Goal: Task Accomplishment & Management: Use online tool/utility

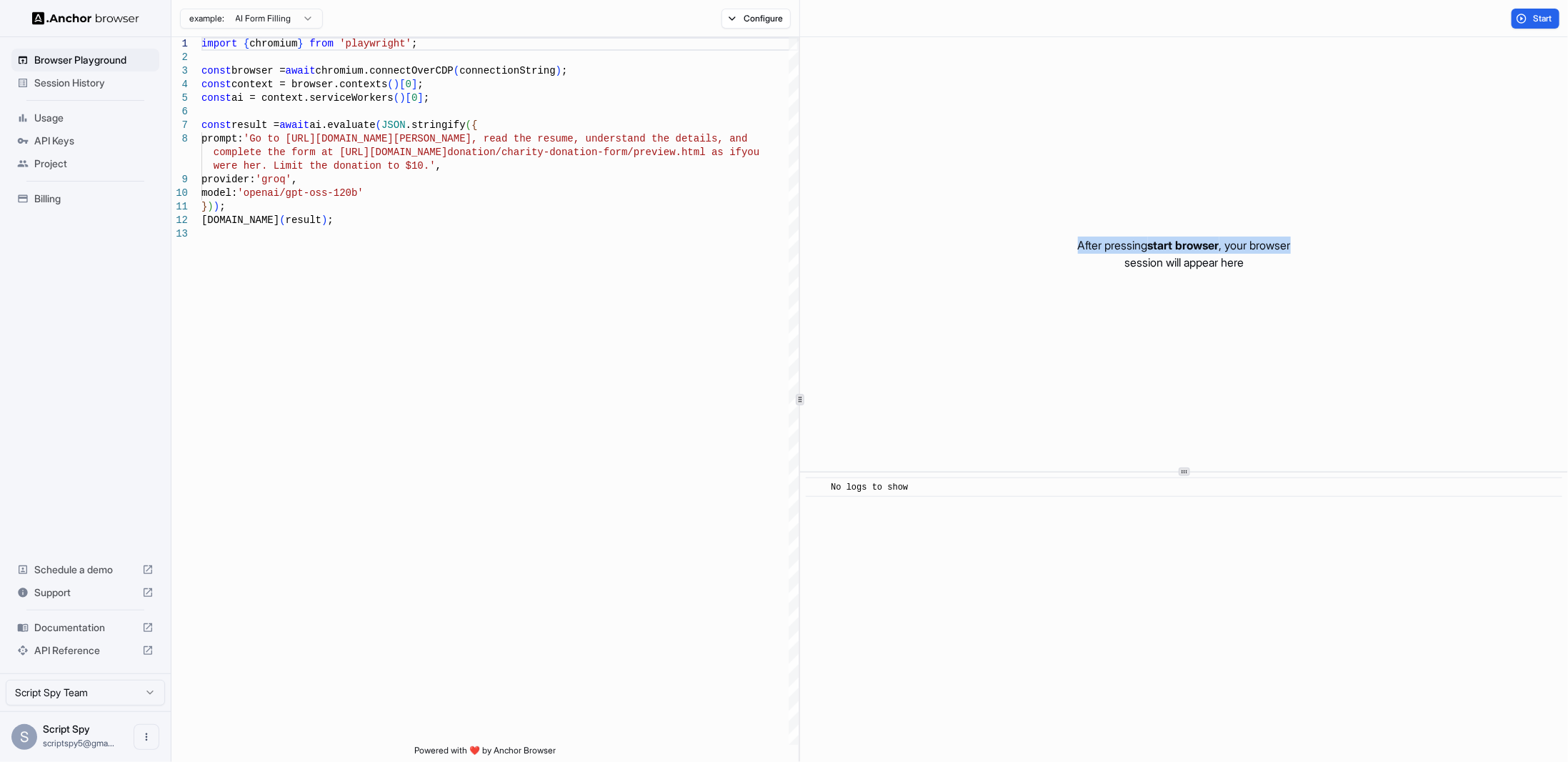
drag, startPoint x: 1048, startPoint y: 239, endPoint x: 1349, endPoint y: 242, distance: 301.0
click at [1350, 241] on div "After pressing start browser , your browser session will appear here" at bounding box center [1184, 254] width 768 height 434
click at [1328, 256] on div "After pressing start browser , your browser session will appear here" at bounding box center [1184, 254] width 768 height 434
drag, startPoint x: 1261, startPoint y: 273, endPoint x: 1259, endPoint y: 219, distance: 54.0
click at [1259, 219] on div "After pressing start browser , your browser session will appear here" at bounding box center [1184, 254] width 768 height 434
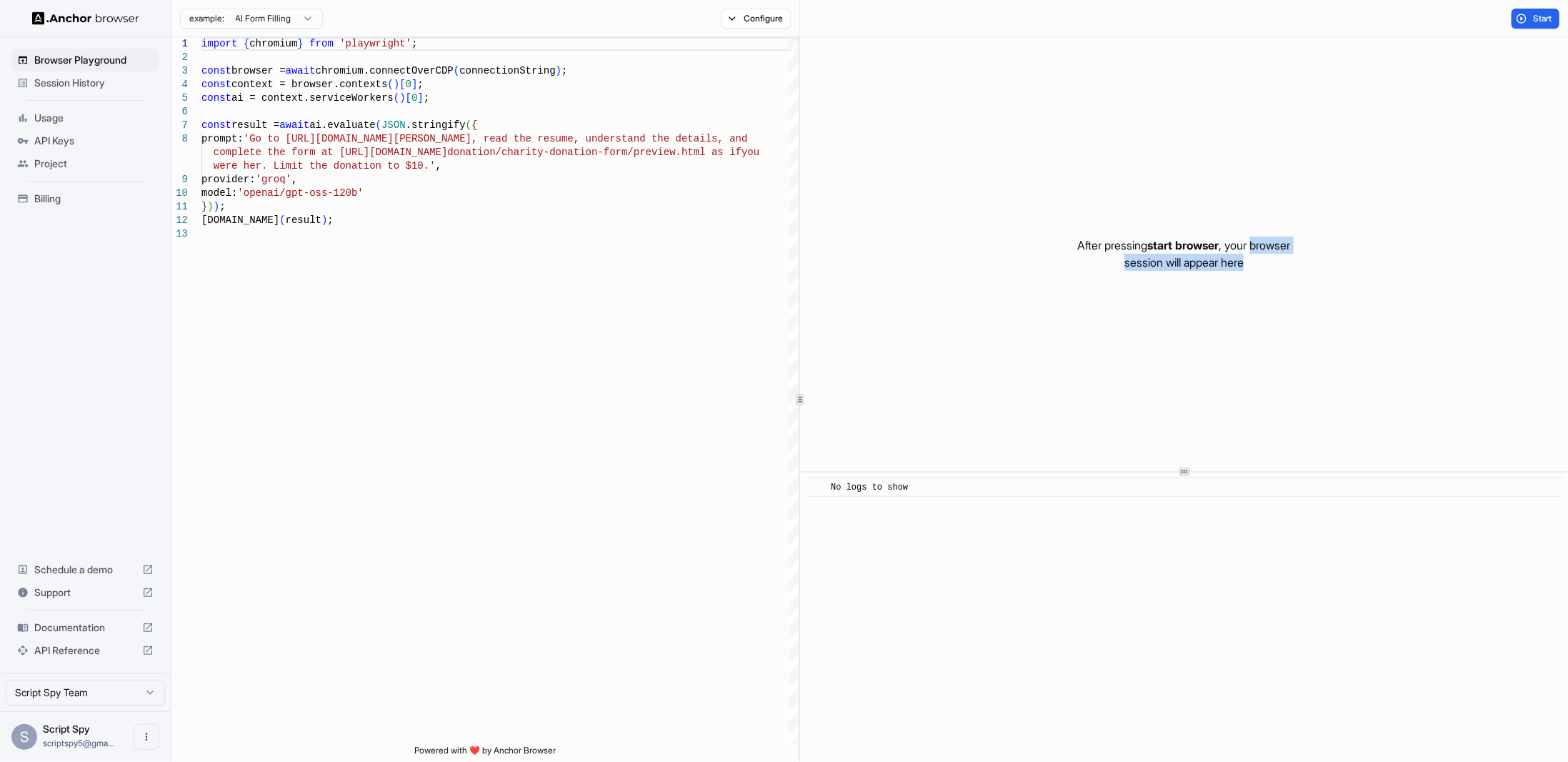
click at [1244, 264] on p "After pressing start browser , your browser session will appear here" at bounding box center [1185, 253] width 213 height 35
click at [1033, 568] on div "​ No logs to show" at bounding box center [1184, 617] width 768 height 290
click at [874, 496] on div "​ No logs to show" at bounding box center [1184, 617] width 768 height 290
click at [375, 569] on div "import { chromium } from 'playwright' ; const browser = await chromium.connectO…" at bounding box center [500, 486] width 597 height 897
click at [738, 12] on button "Configure" at bounding box center [756, 19] width 69 height 20
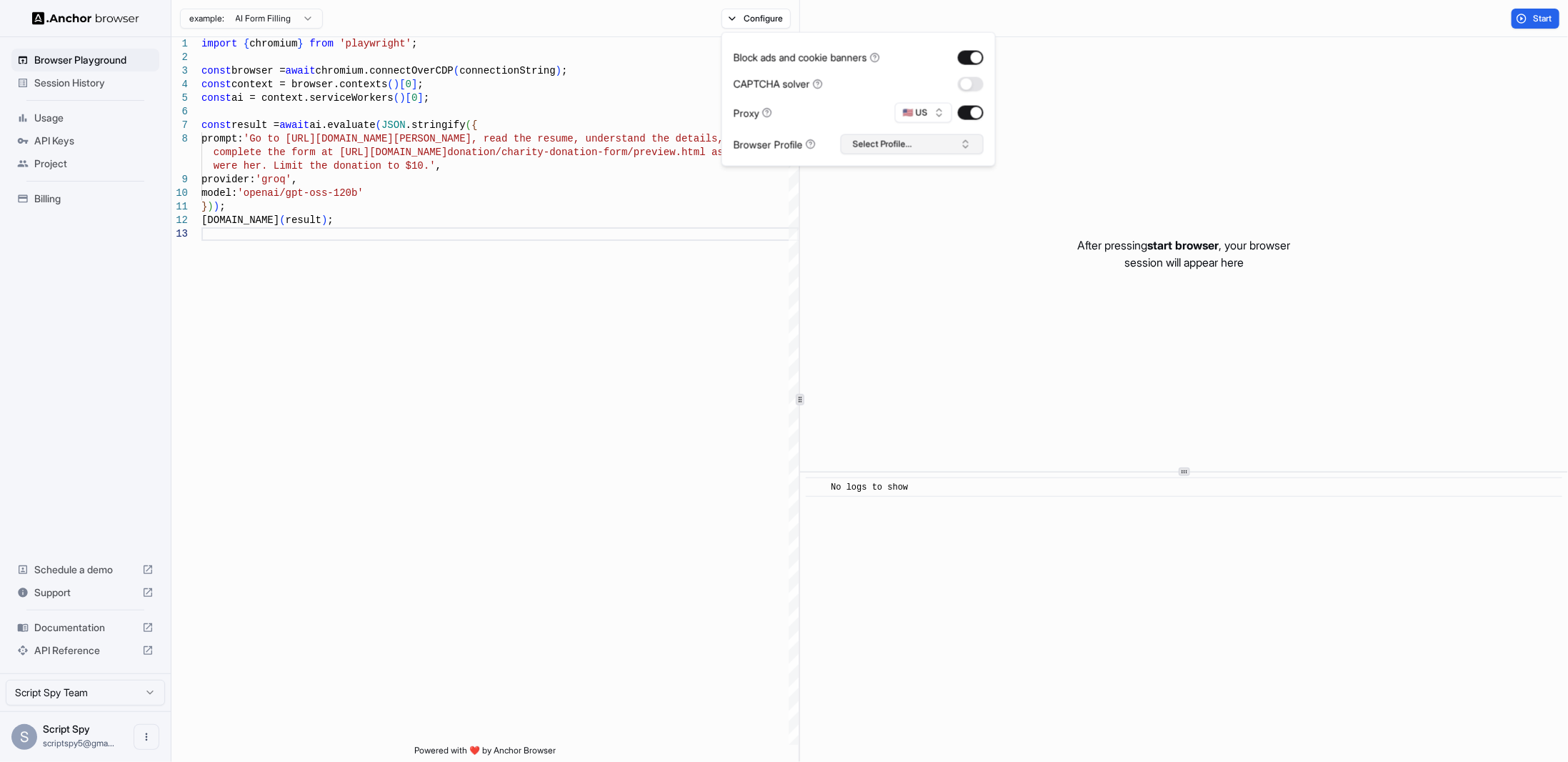
click at [869, 139] on button "Select Profile..." at bounding box center [912, 144] width 143 height 20
click at [870, 139] on button "Select Profile..." at bounding box center [912, 144] width 143 height 20
click at [731, 438] on div "import { chromium } from 'playwright' ; const browser = await chromium.connectO…" at bounding box center [500, 486] width 597 height 897
click at [1534, 14] on span "Start" at bounding box center [1543, 19] width 20 height 12
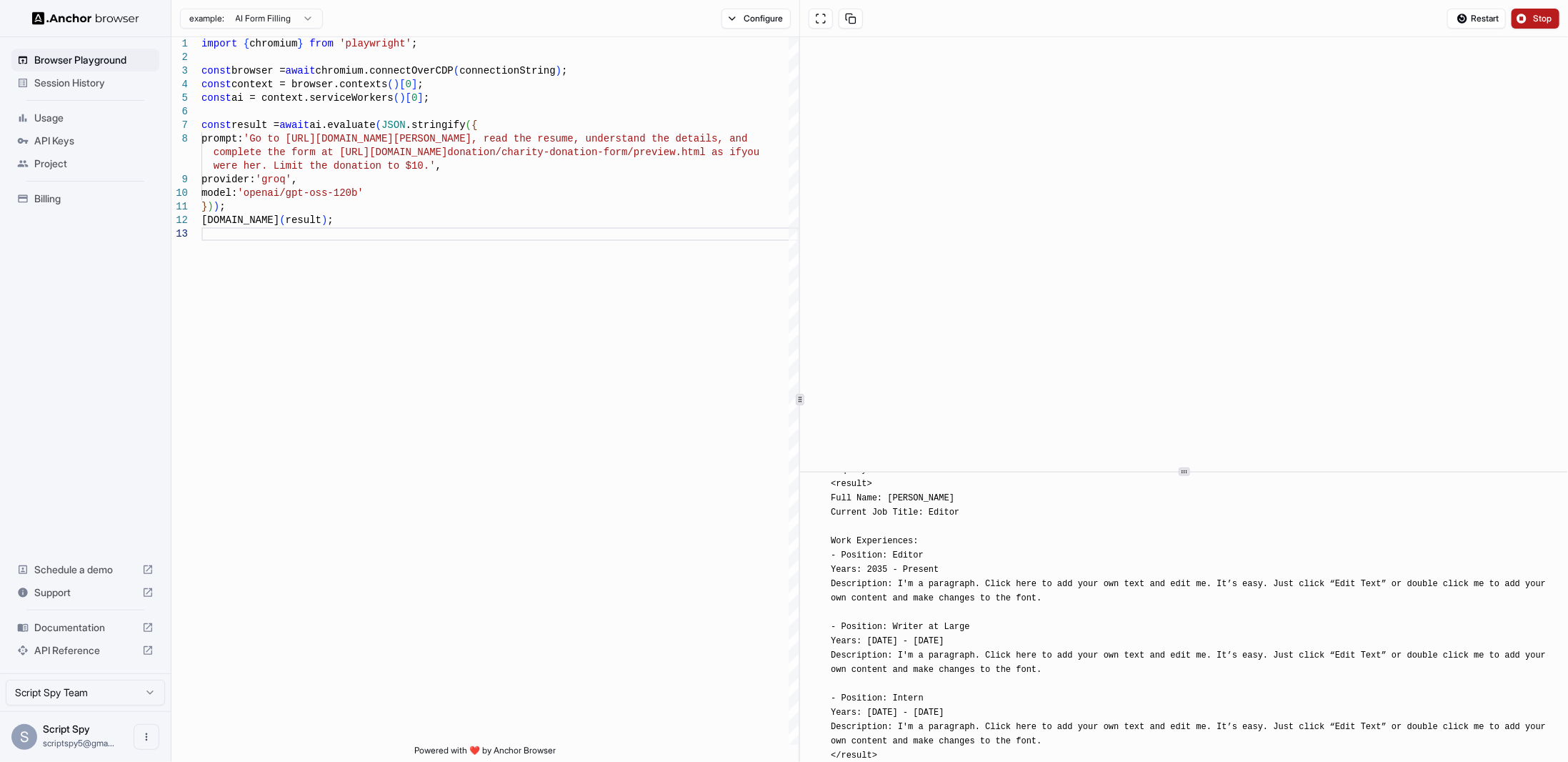
scroll to position [1420, 0]
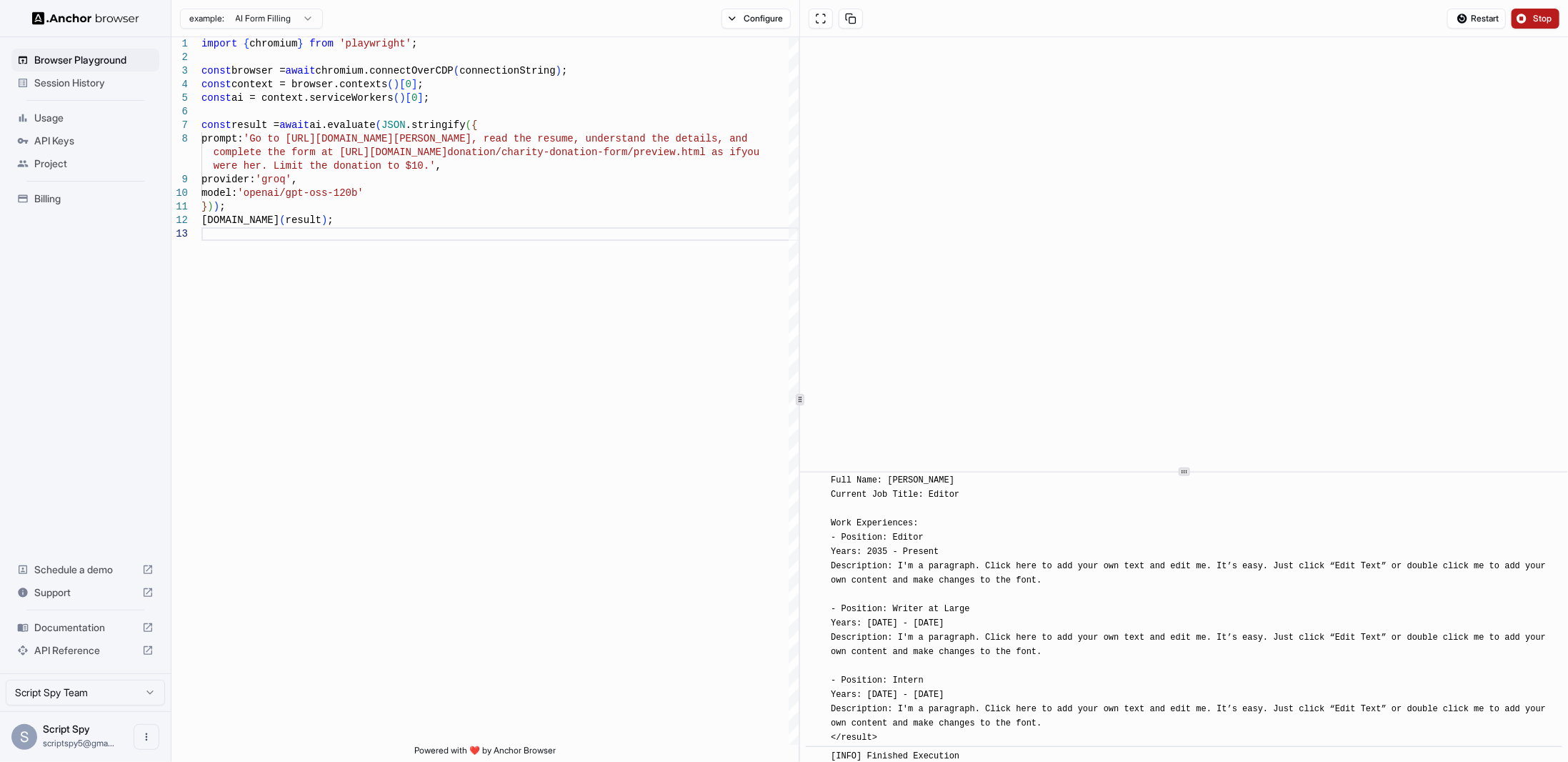
click at [1540, 14] on span "Stop" at bounding box center [1543, 19] width 20 height 12
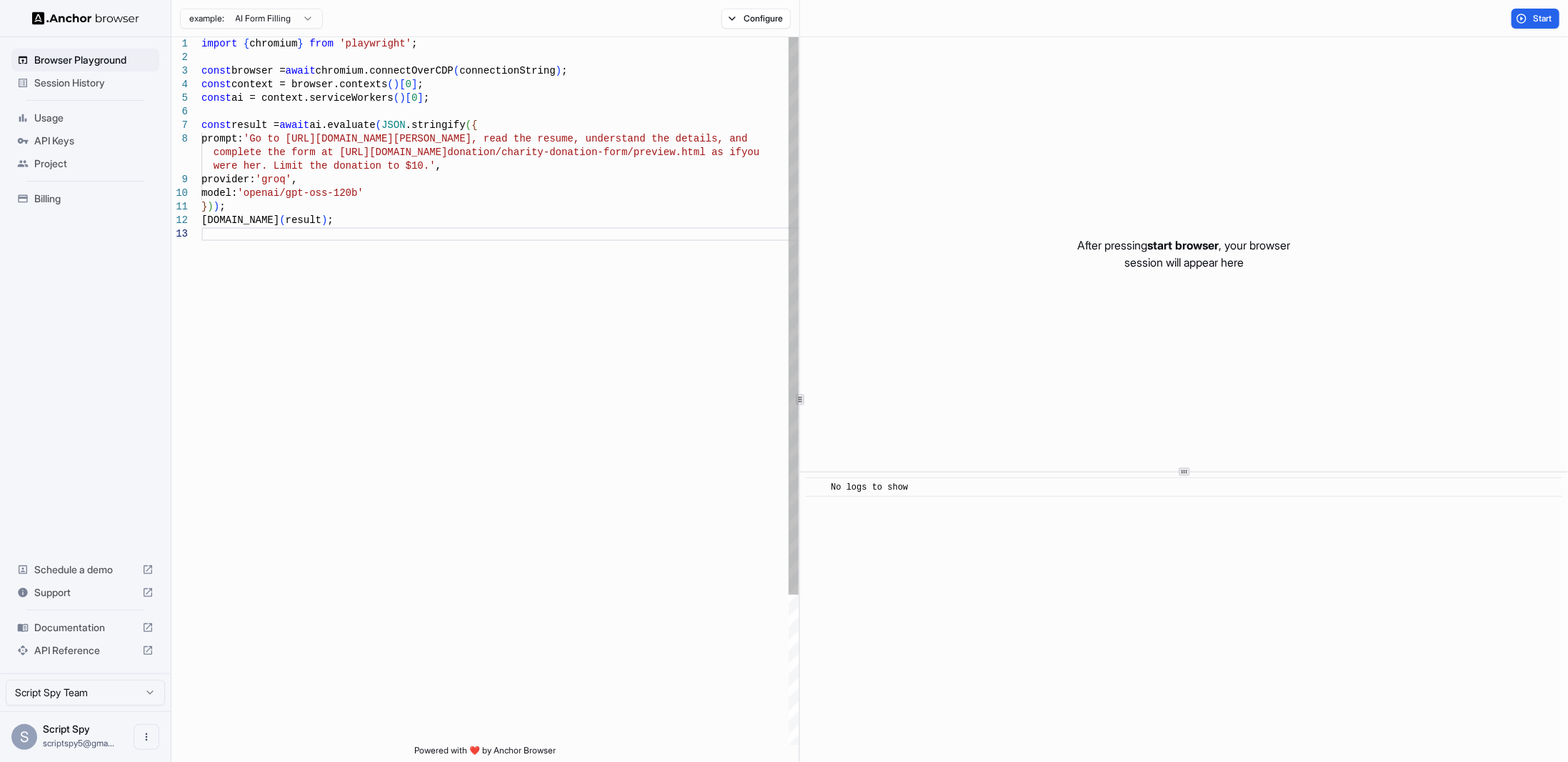
scroll to position [0, 0]
click at [424, 223] on div "import { chromium } from 'playwright' ; const browser = await chromium.connectO…" at bounding box center [500, 486] width 597 height 897
click at [352, 196] on div "import { chromium } from 'playwright' ; const browser = await chromium.connectO…" at bounding box center [500, 486] width 597 height 897
click at [272, 139] on div "import { chromium } from 'playwright' ; const browser = await chromium.connectO…" at bounding box center [500, 486] width 597 height 897
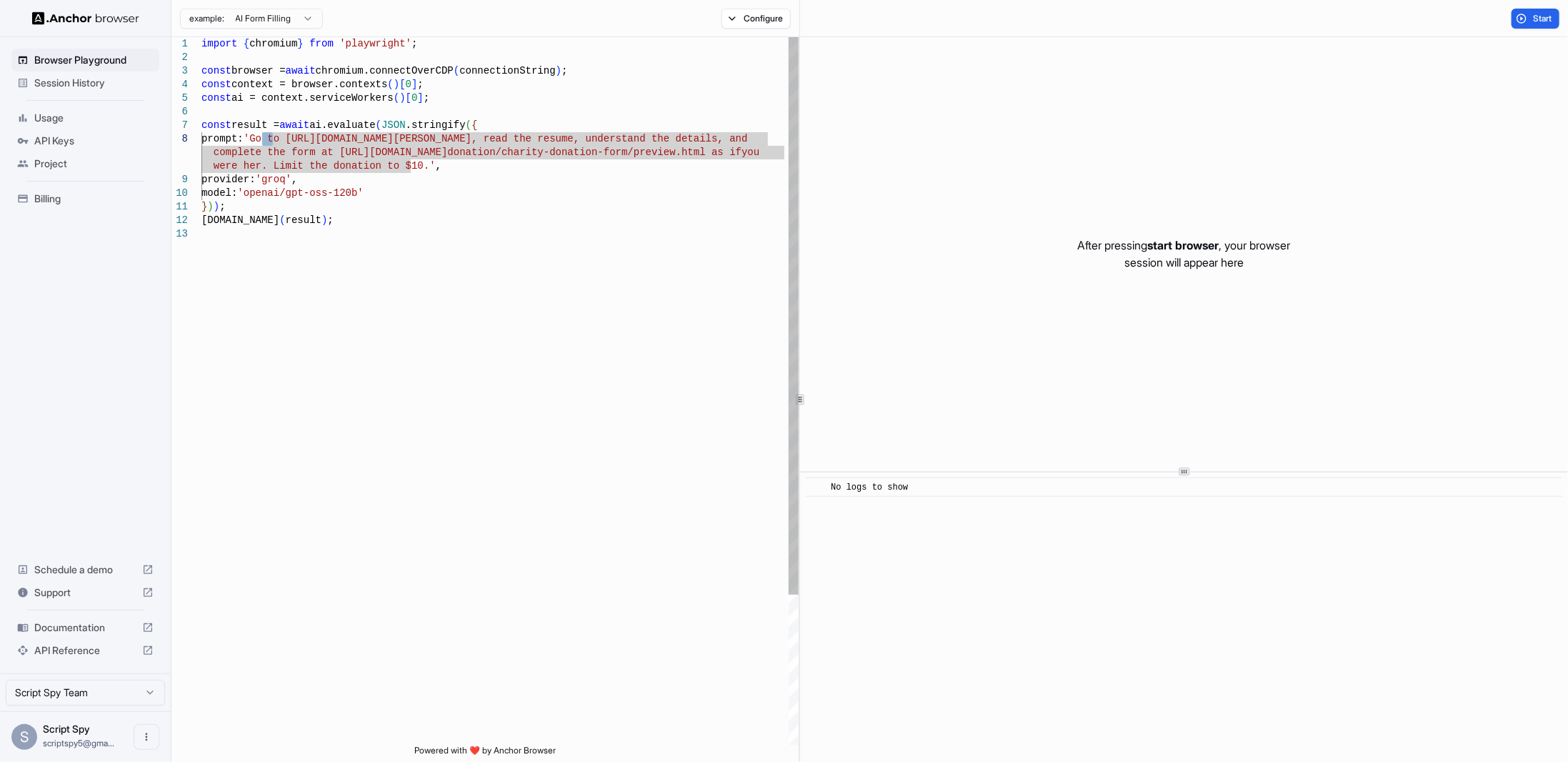
click at [272, 139] on div "import { chromium } from 'playwright' ; const browser = await chromium.connectO…" at bounding box center [500, 486] width 597 height 897
click at [273, 141] on div "import { chromium } from 'playwright' ; const browser = await chromium.connectO…" at bounding box center [500, 486] width 597 height 897
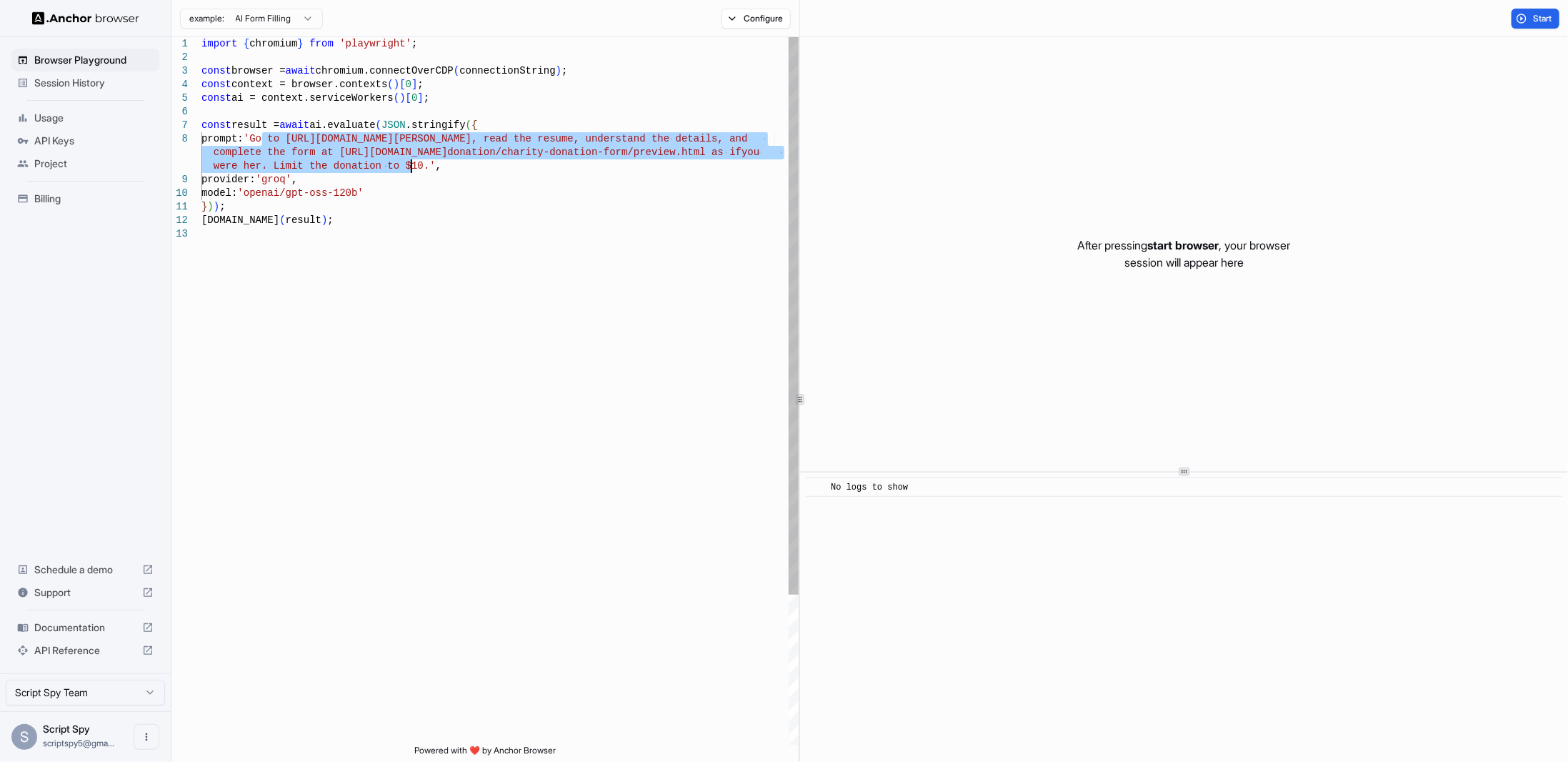
drag, startPoint x: 273, startPoint y: 141, endPoint x: 410, endPoint y: 166, distance: 139.3
click at [410, 166] on div "import { chromium } from 'playwright' ; const browser = await chromium.connectO…" at bounding box center [500, 486] width 597 height 897
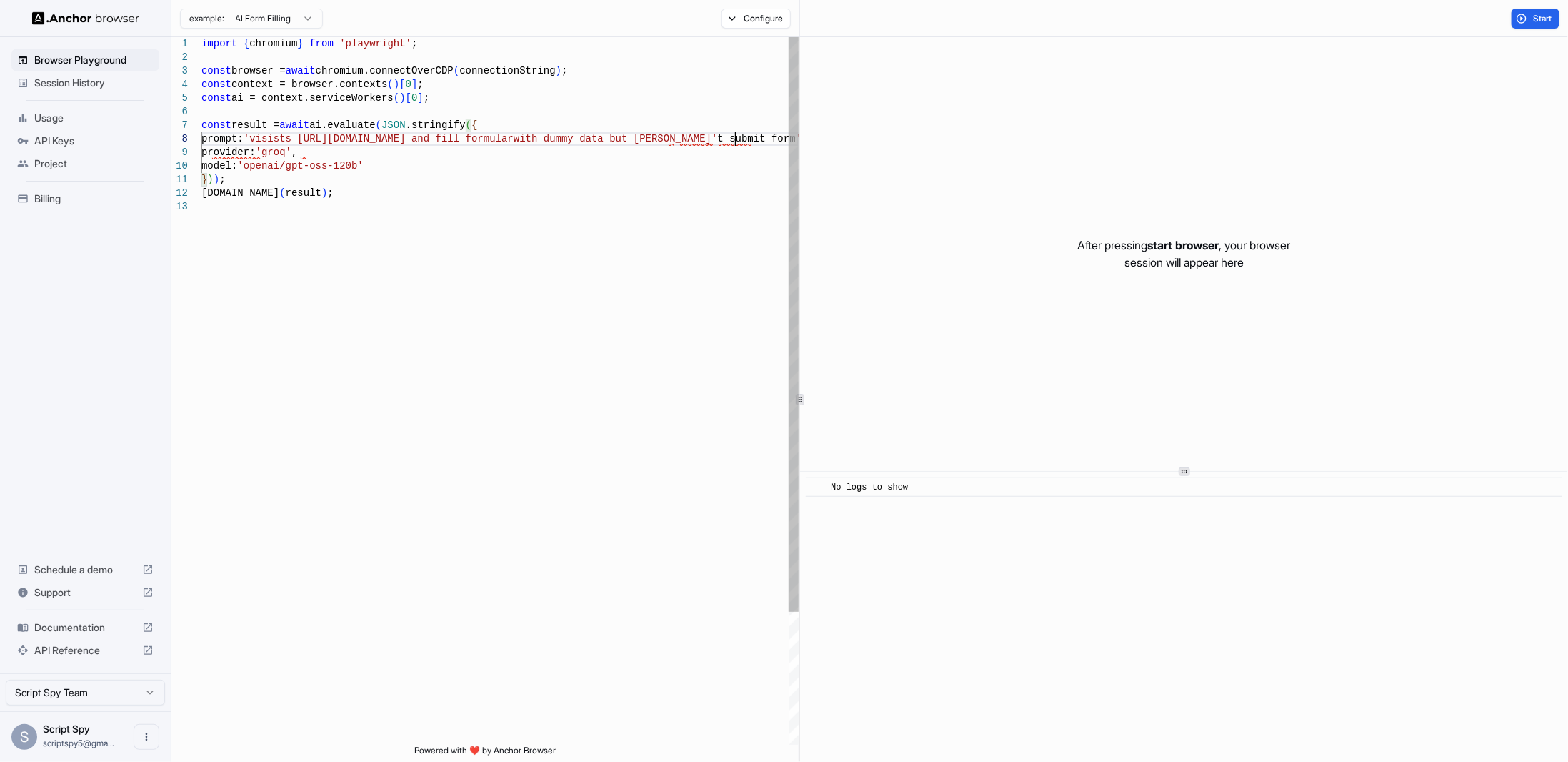
click at [733, 140] on div "import { chromium } from 'playwright' ; const browser = await chromium.connectO…" at bounding box center [500, 472] width 597 height 870
drag, startPoint x: 733, startPoint y: 140, endPoint x: 289, endPoint y: 144, distance: 444.0
click at [289, 144] on div "import { chromium } from 'playwright' ; const browser = await chromium.connectO…" at bounding box center [500, 472] width 597 height 870
click at [535, 243] on div "import { chromium } from 'playwright' ; const browser = await chromium.connectO…" at bounding box center [500, 472] width 597 height 870
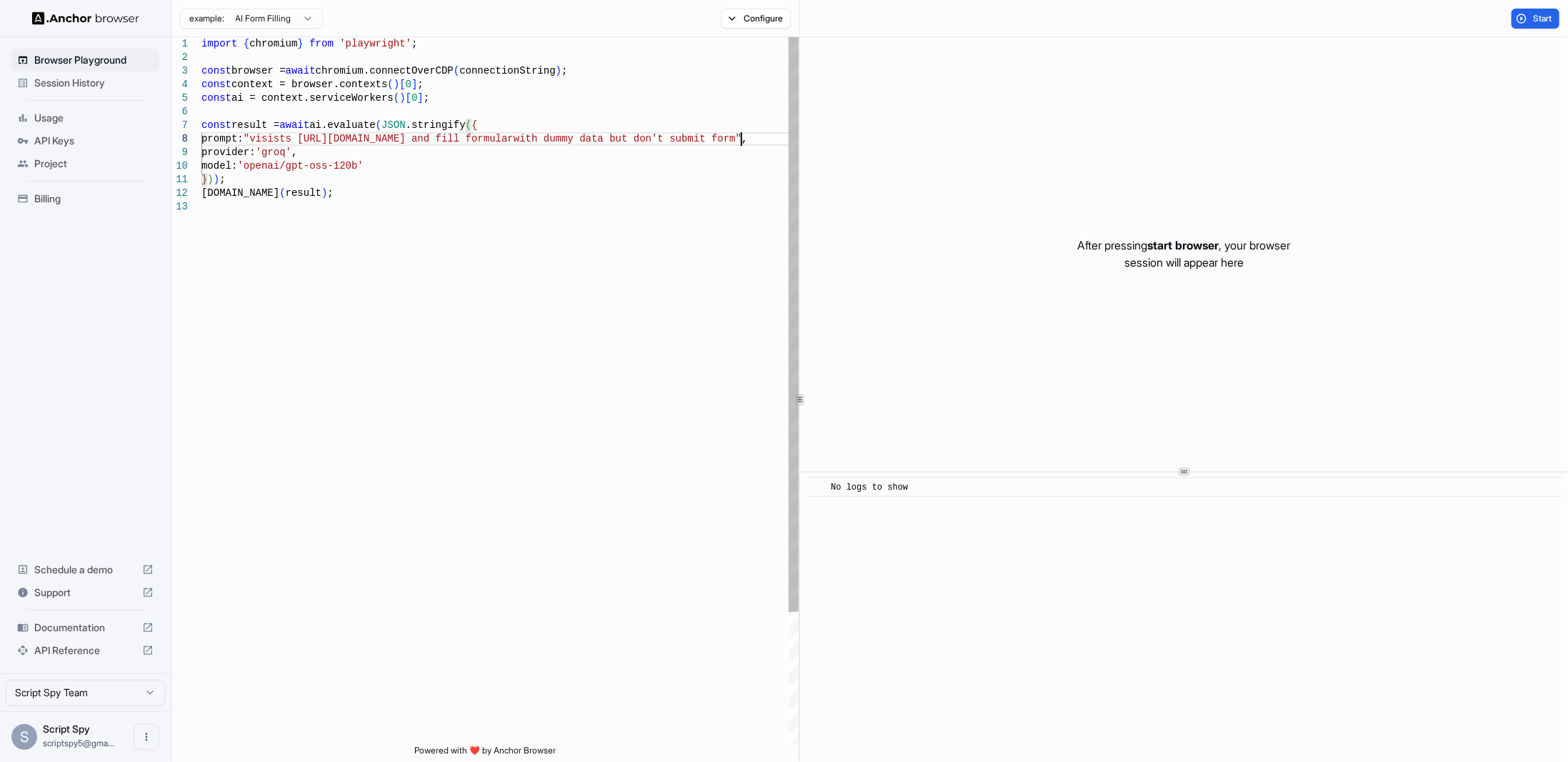
scroll to position [40, 0]
click at [1520, 19] on button "Start" at bounding box center [1535, 19] width 48 height 20
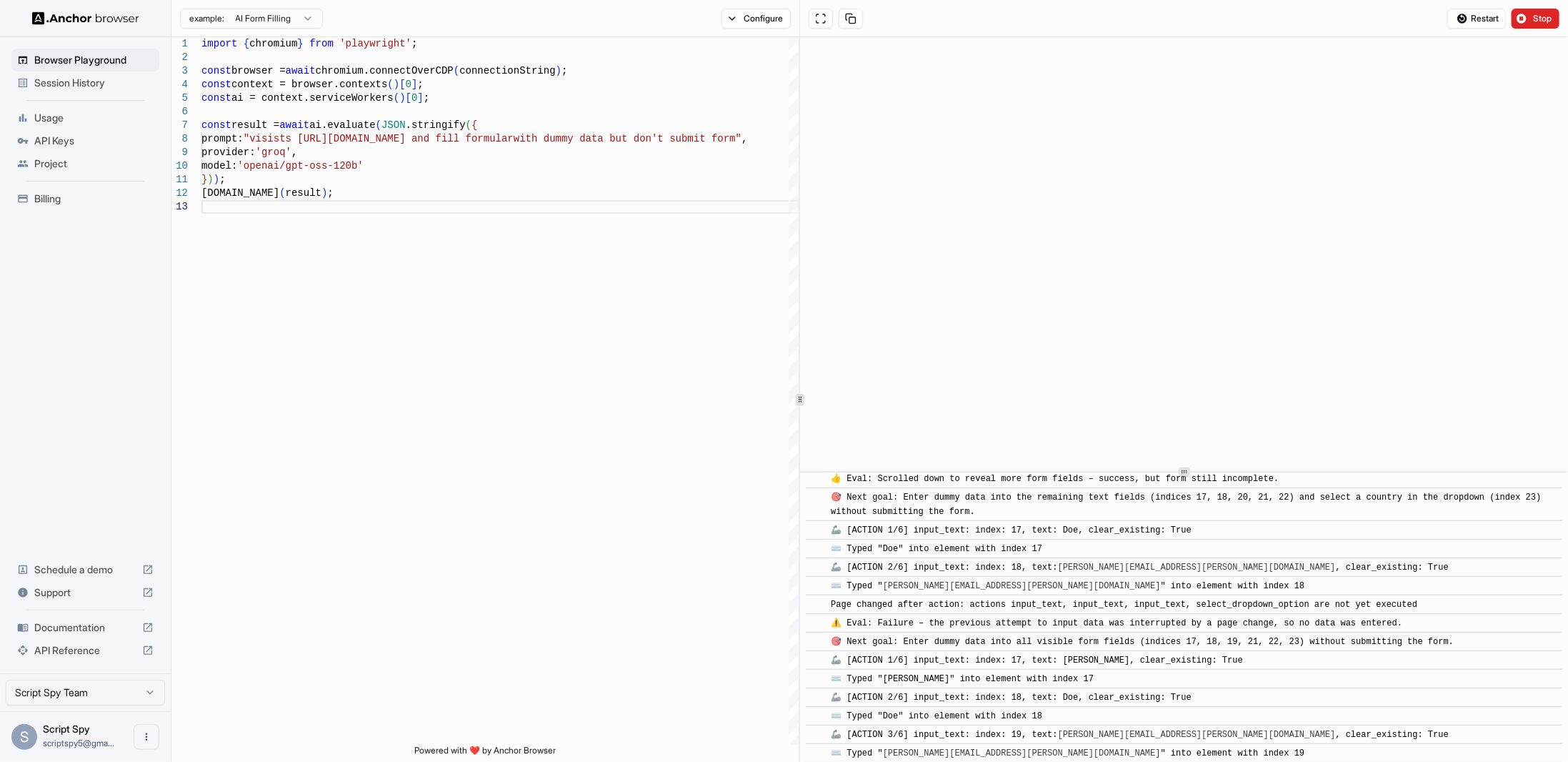
scroll to position [915, 0]
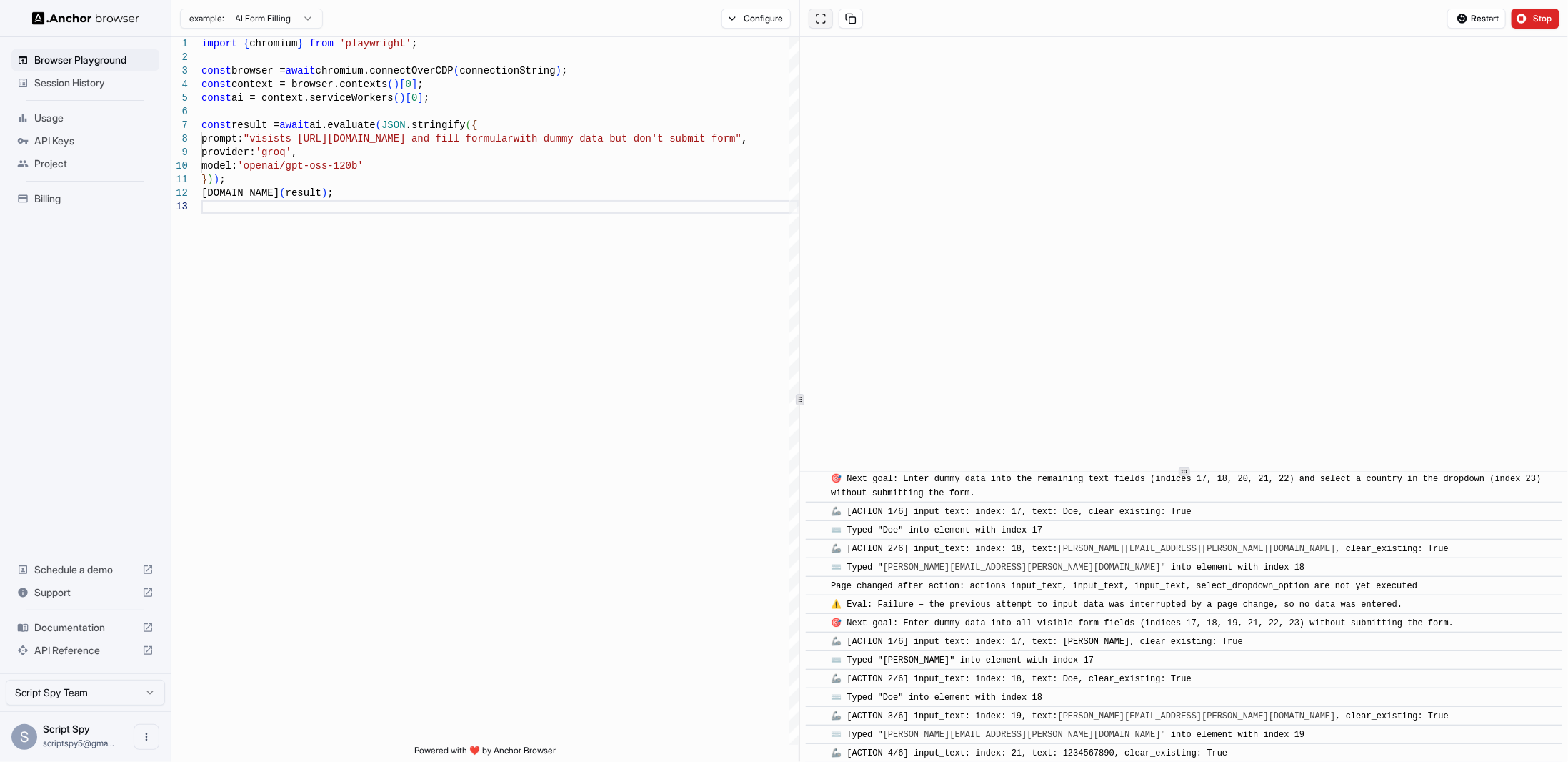
click at [817, 14] on button at bounding box center [821, 19] width 25 height 20
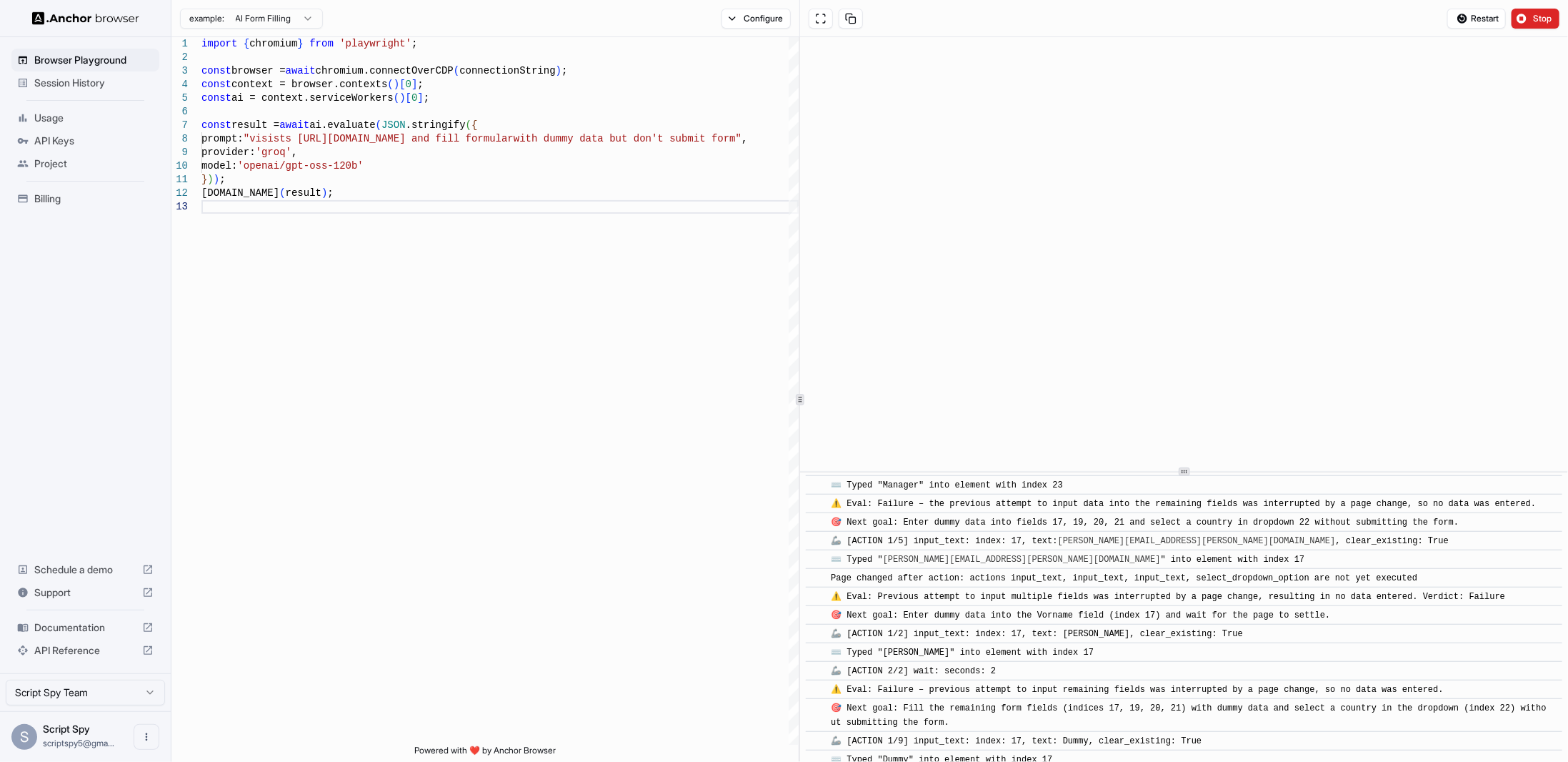
scroll to position [1554, 0]
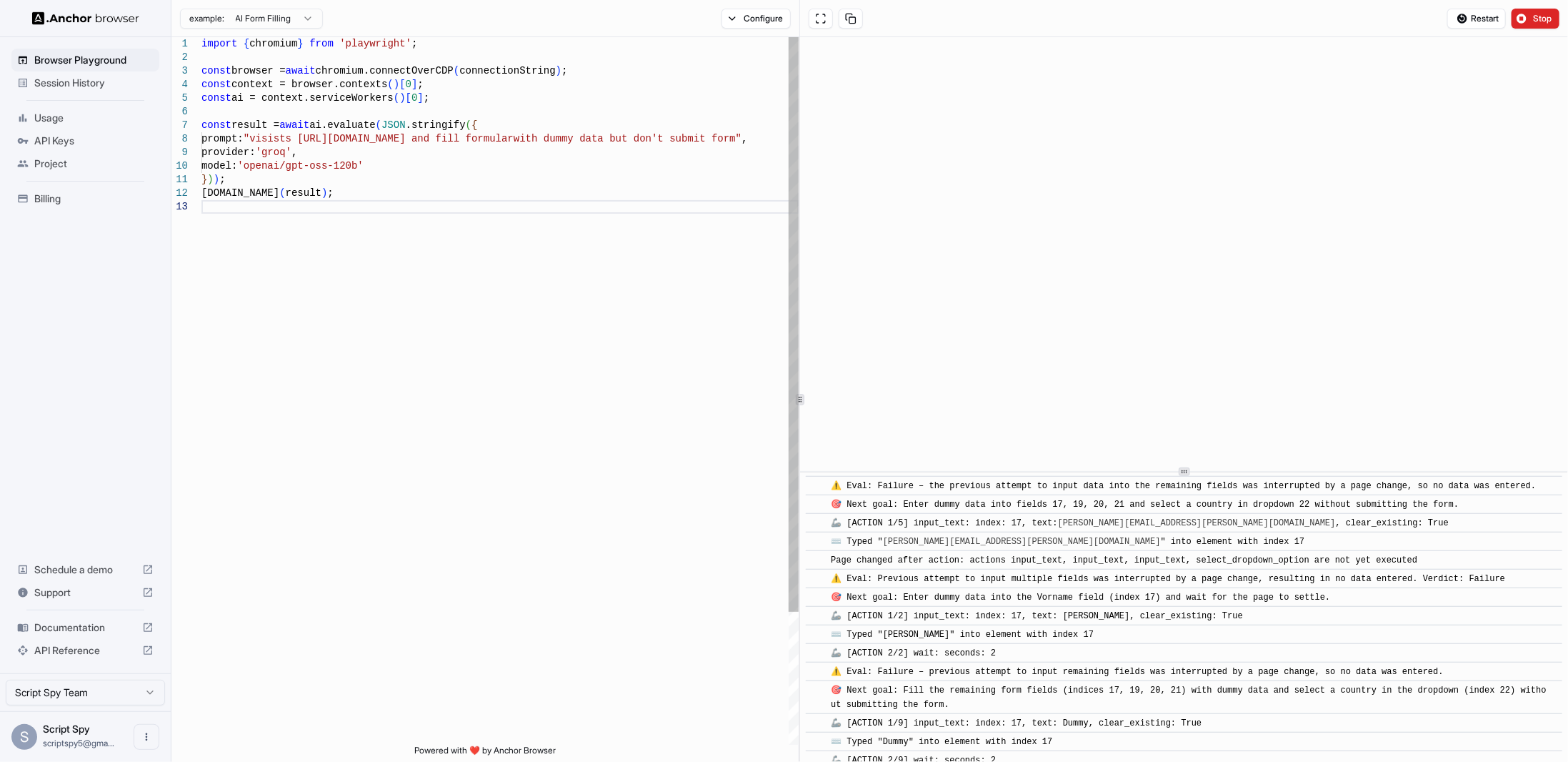
click at [591, 289] on div "import { chromium } from 'playwright' ; const browser = await chromium.connectO…" at bounding box center [500, 472] width 597 height 870
click at [80, 88] on span "Session History" at bounding box center [94, 83] width 119 height 14
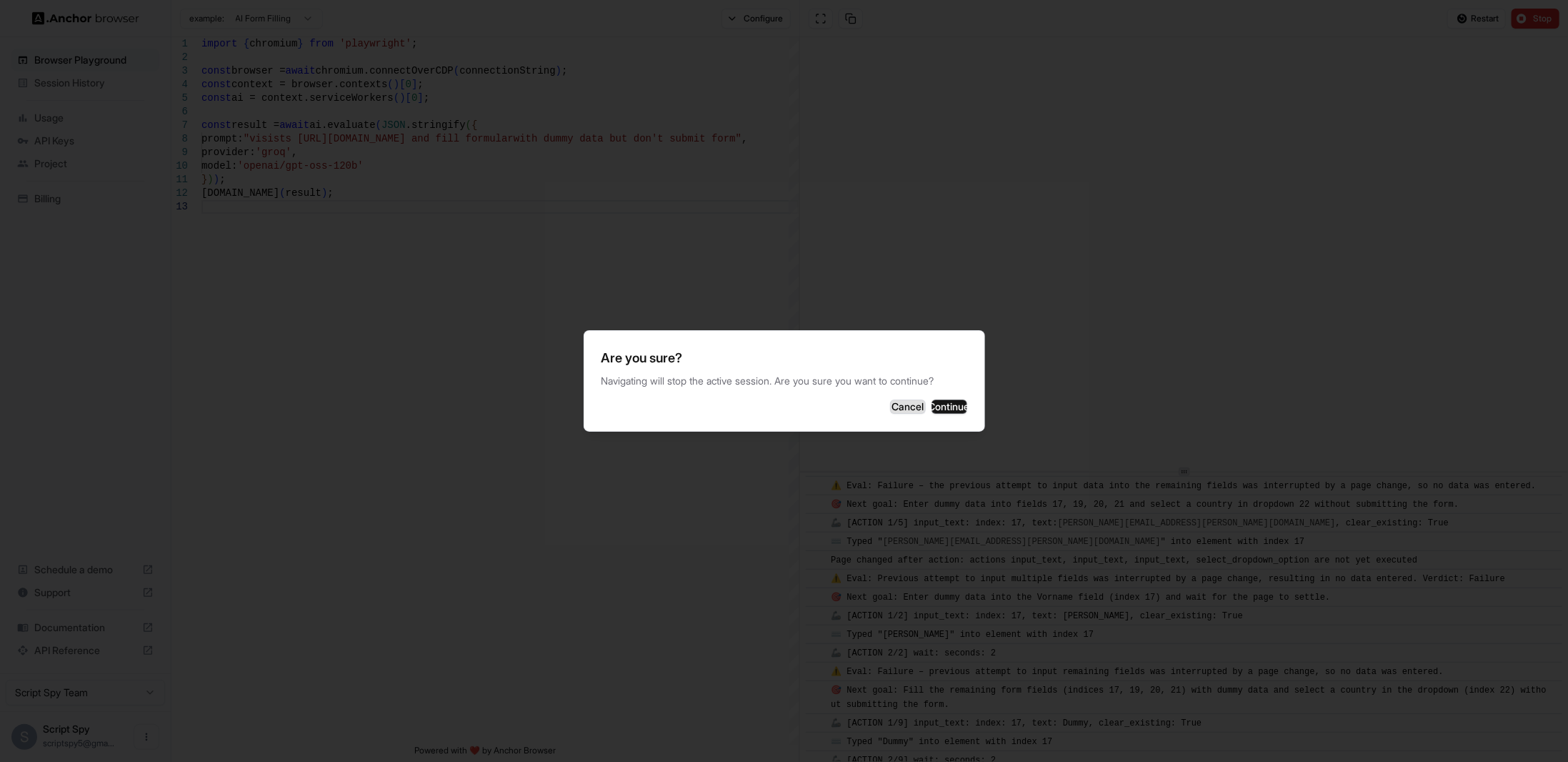
click at [890, 414] on button "Cancel" at bounding box center [908, 406] width 35 height 14
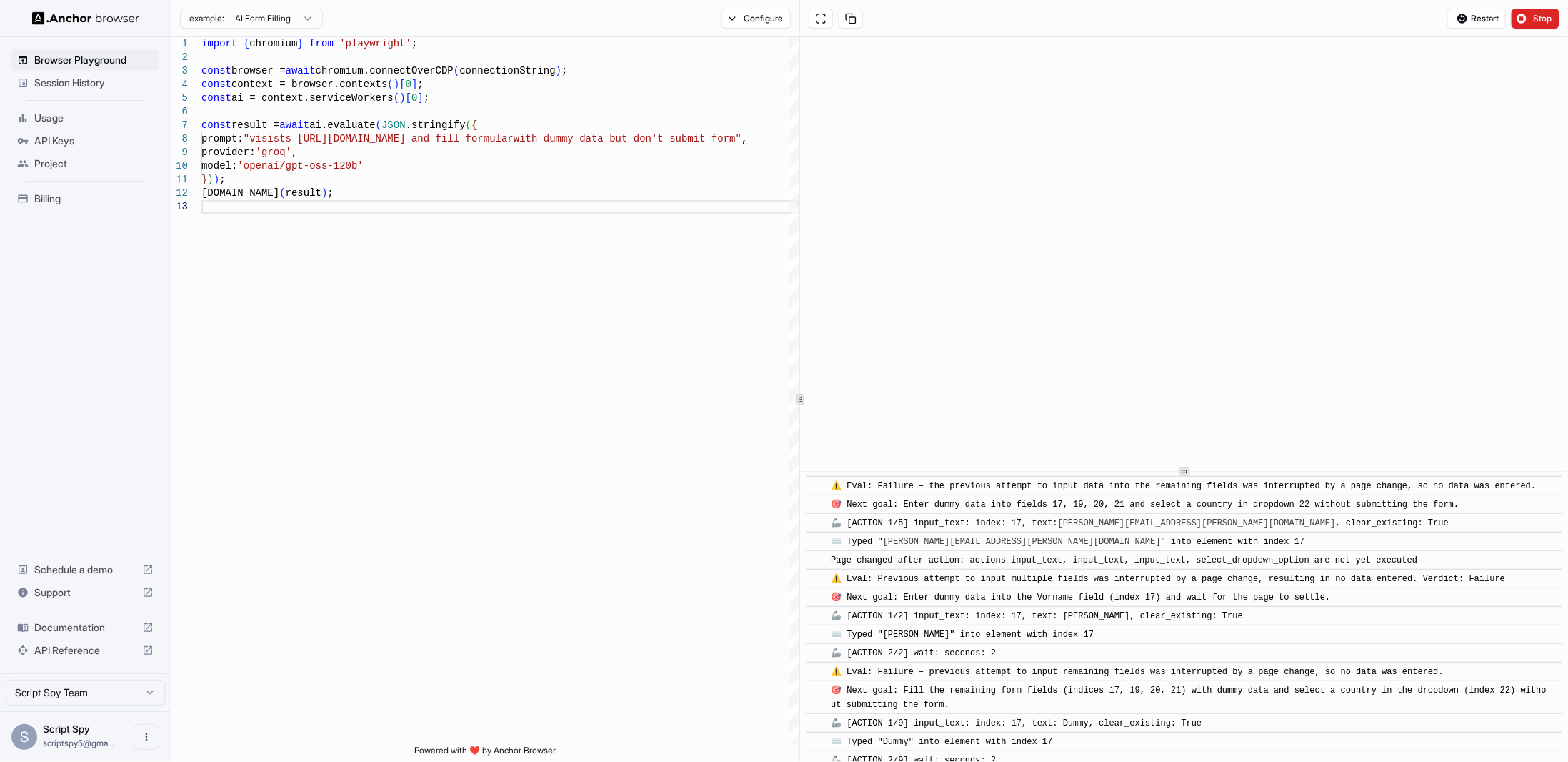
click at [1532, 6] on div "Restart Stop" at bounding box center [1184, 19] width 768 height 37
click at [1535, 21] on span "Stop" at bounding box center [1543, 19] width 20 height 12
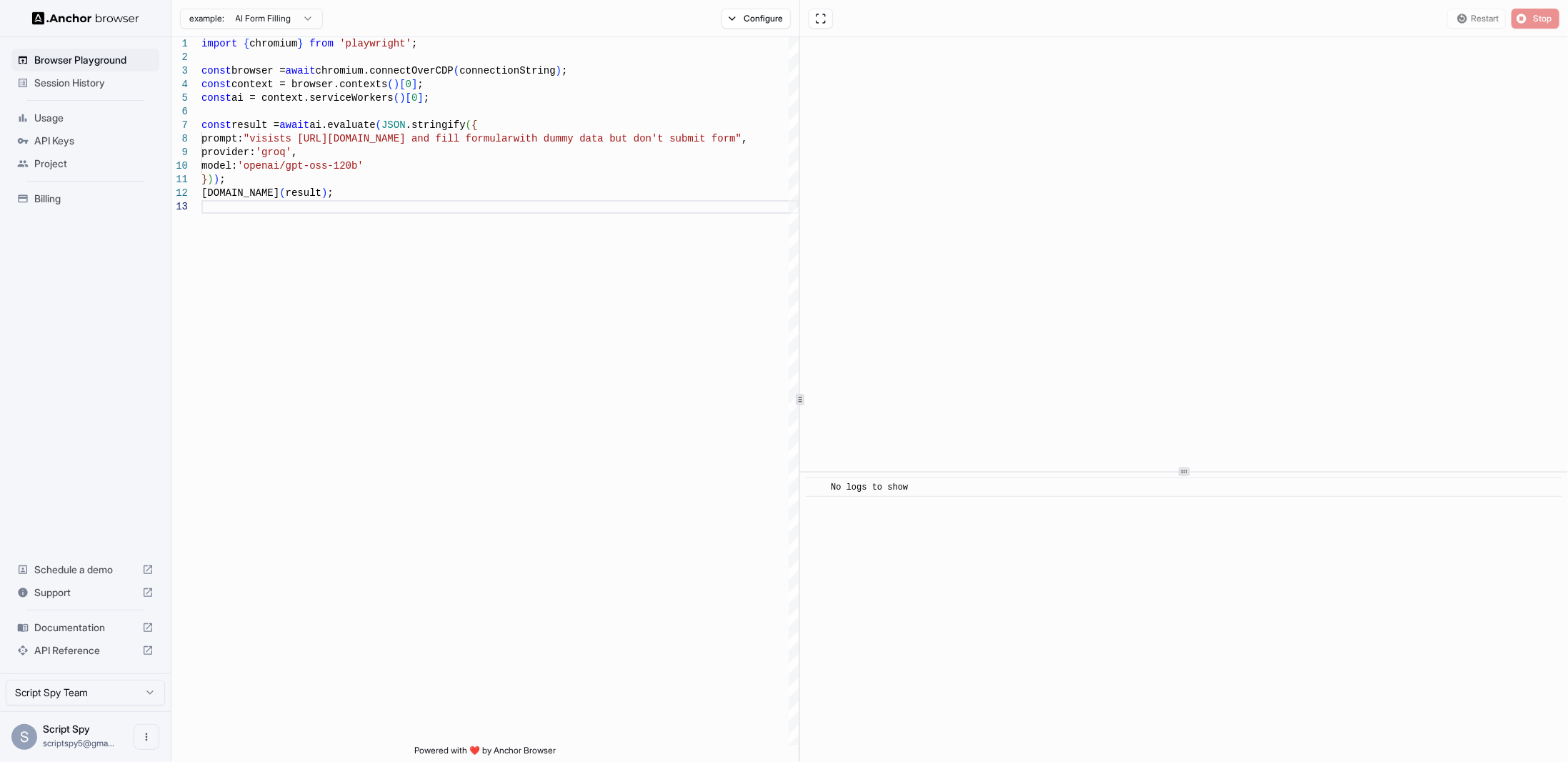
scroll to position [0, 0]
click at [124, 69] on div "Browser Playground" at bounding box center [86, 59] width 148 height 23
click at [105, 95] on ul "Browser Playground Session History Usage API Keys Project Billing" at bounding box center [86, 128] width 160 height 173
click at [292, 15] on html "**********" at bounding box center [784, 381] width 1568 height 762
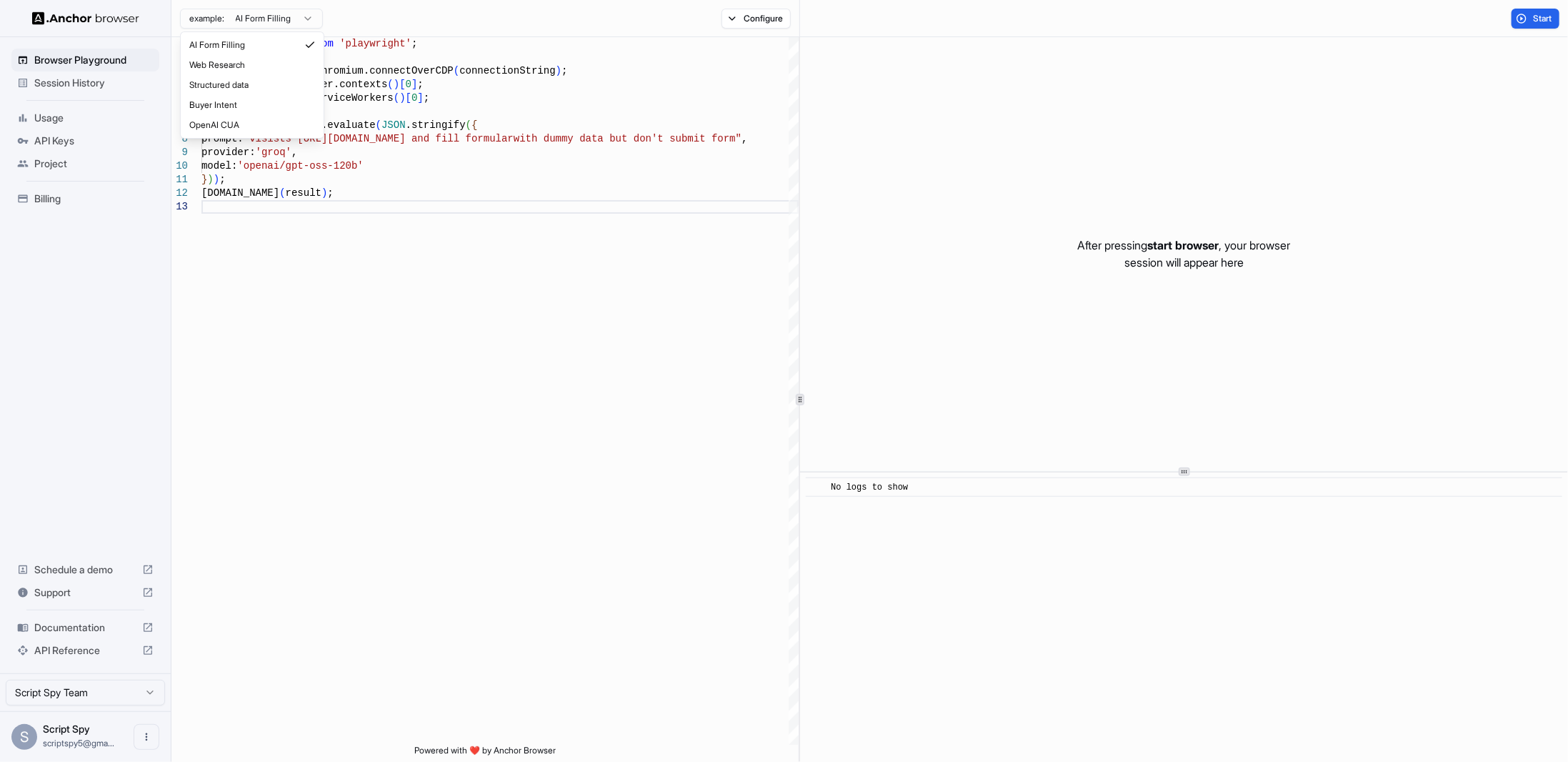
type textarea "**********"
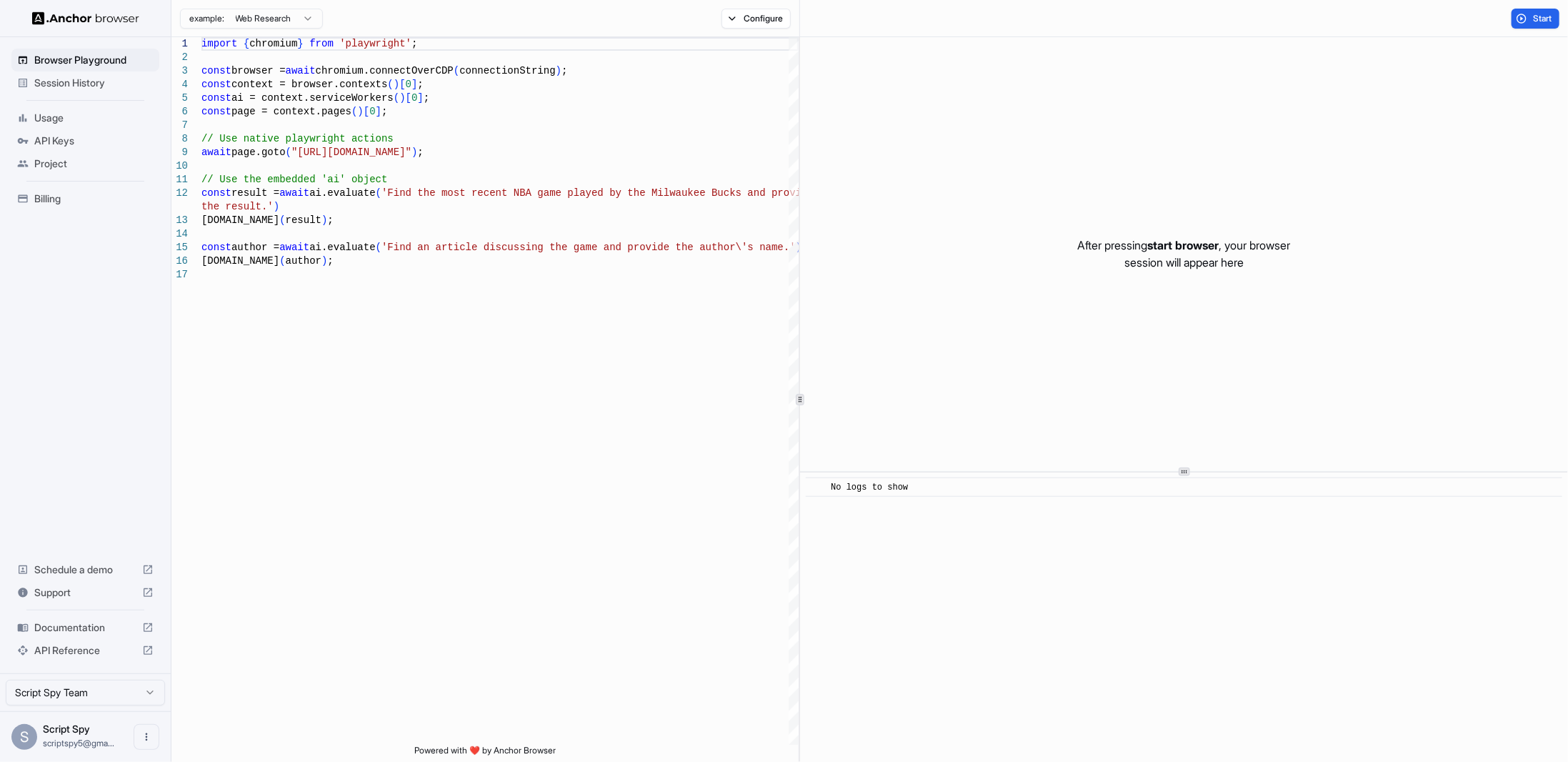
click at [120, 157] on span "Project" at bounding box center [94, 164] width 119 height 14
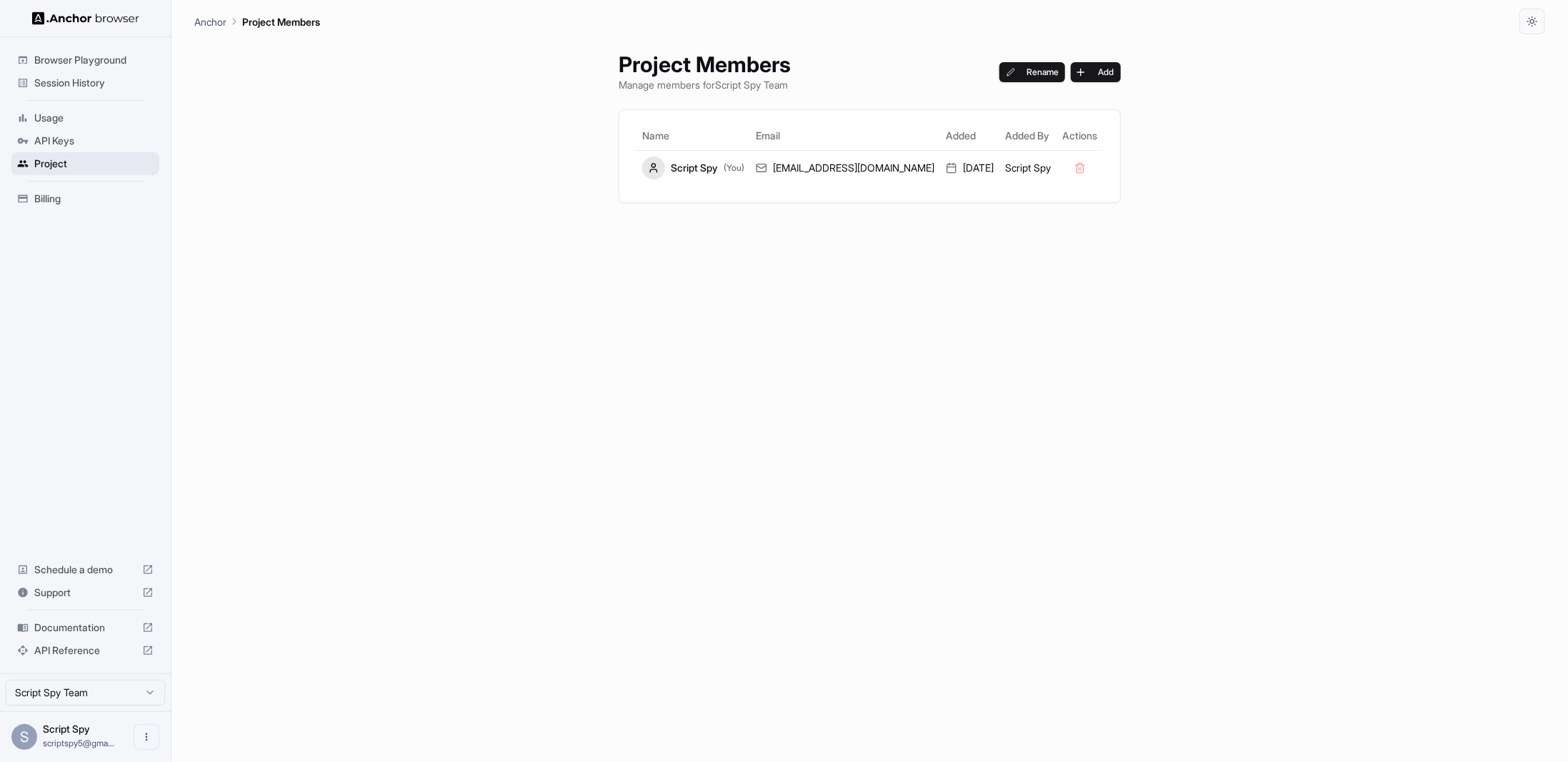
click at [114, 152] on div "Project" at bounding box center [86, 163] width 148 height 23
click at [110, 141] on span "API Keys" at bounding box center [94, 141] width 119 height 14
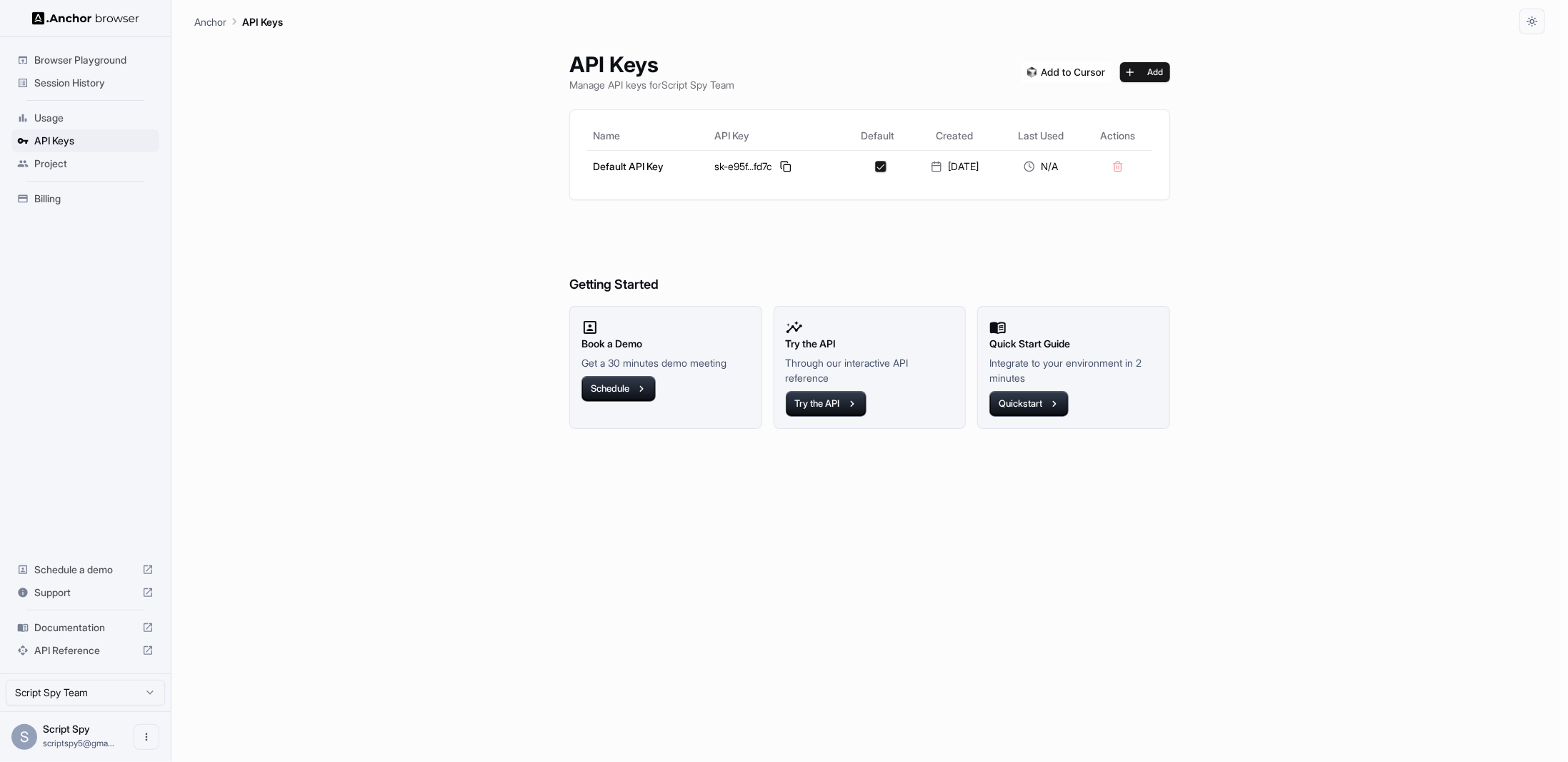
click at [114, 117] on span "Usage" at bounding box center [94, 117] width 119 height 14
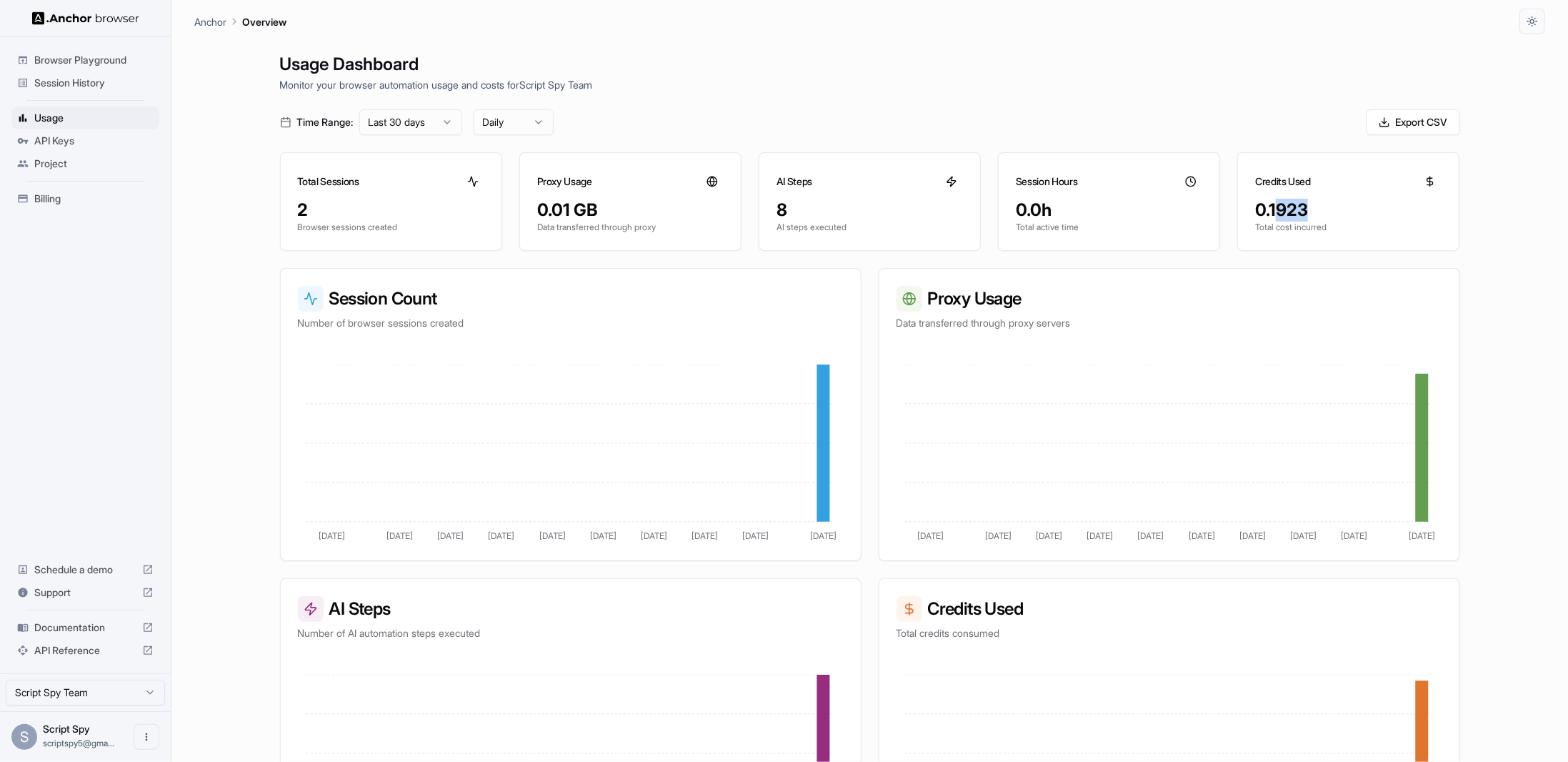
drag, startPoint x: 1299, startPoint y: 219, endPoint x: 1239, endPoint y: 221, distance: 60.0
click at [1263, 220] on div "0.1923" at bounding box center [1348, 210] width 186 height 23
click at [1264, 238] on div "0.1923 Total cost incurred" at bounding box center [1348, 225] width 221 height 51
drag, startPoint x: 1263, startPoint y: 220, endPoint x: 1317, endPoint y: 209, distance: 55.1
click at [1313, 209] on div "0.1923" at bounding box center [1348, 210] width 186 height 23
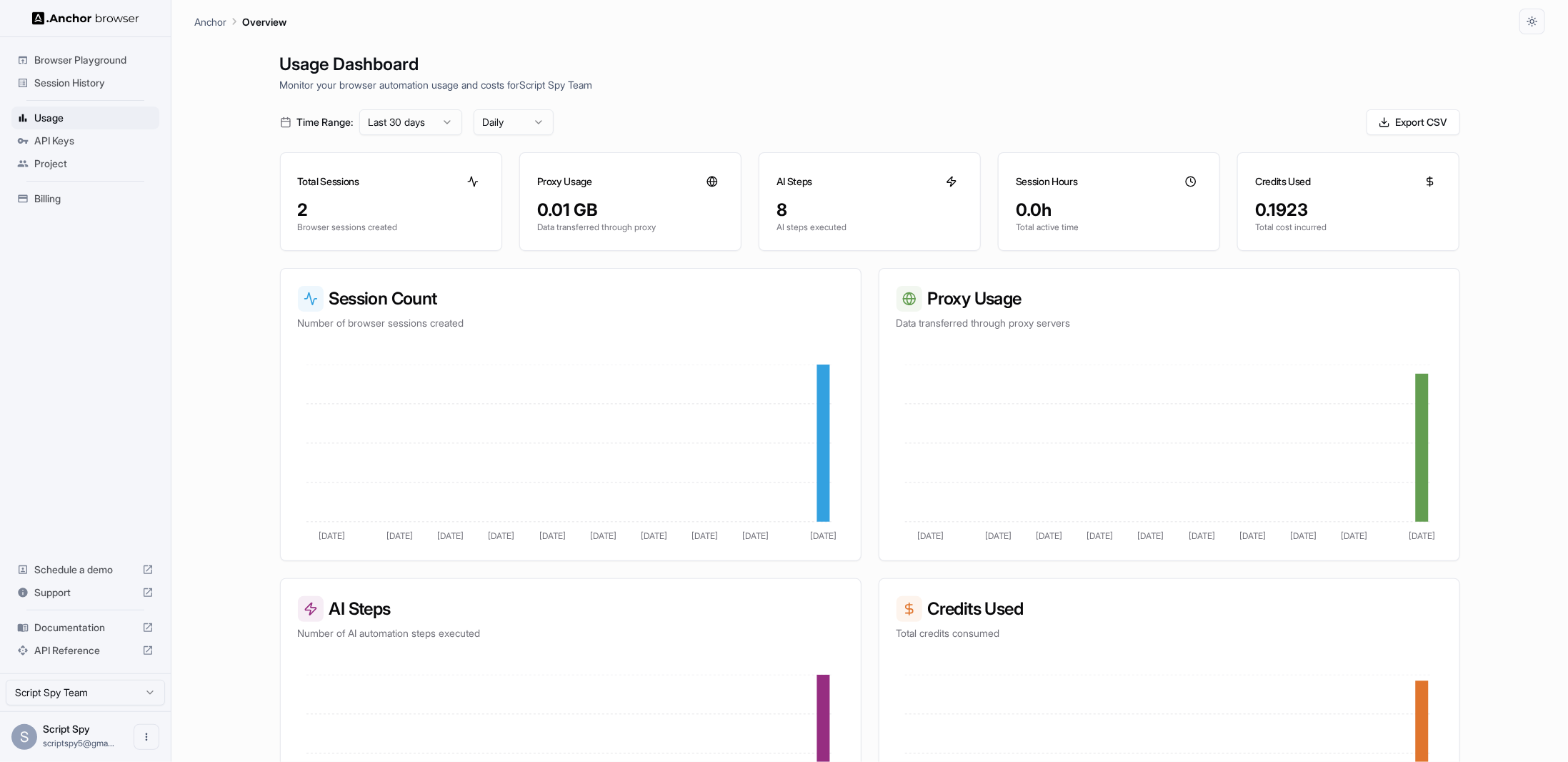
click at [1336, 197] on div "Credits Used" at bounding box center [1348, 175] width 221 height 45
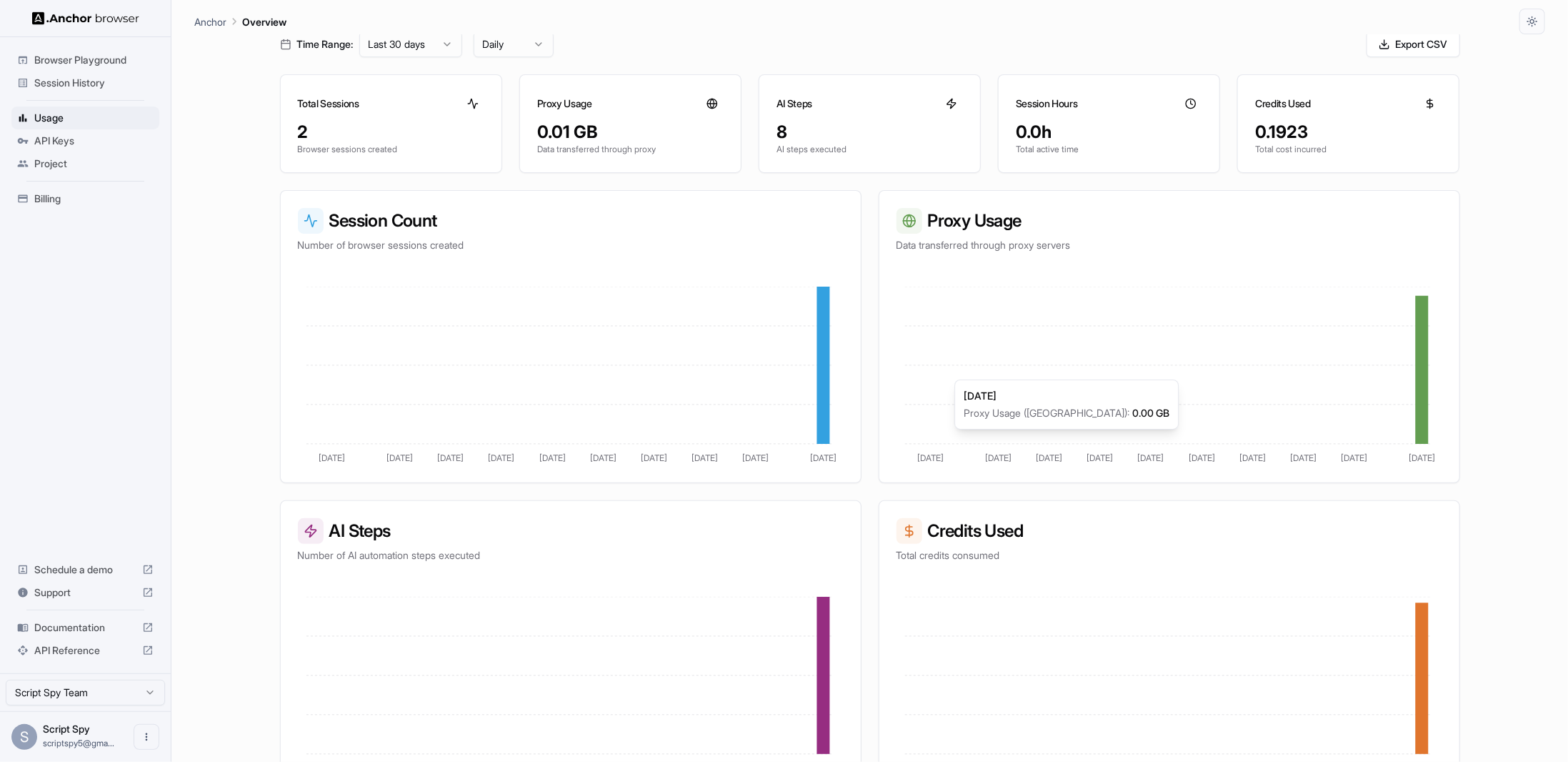
scroll to position [107, 0]
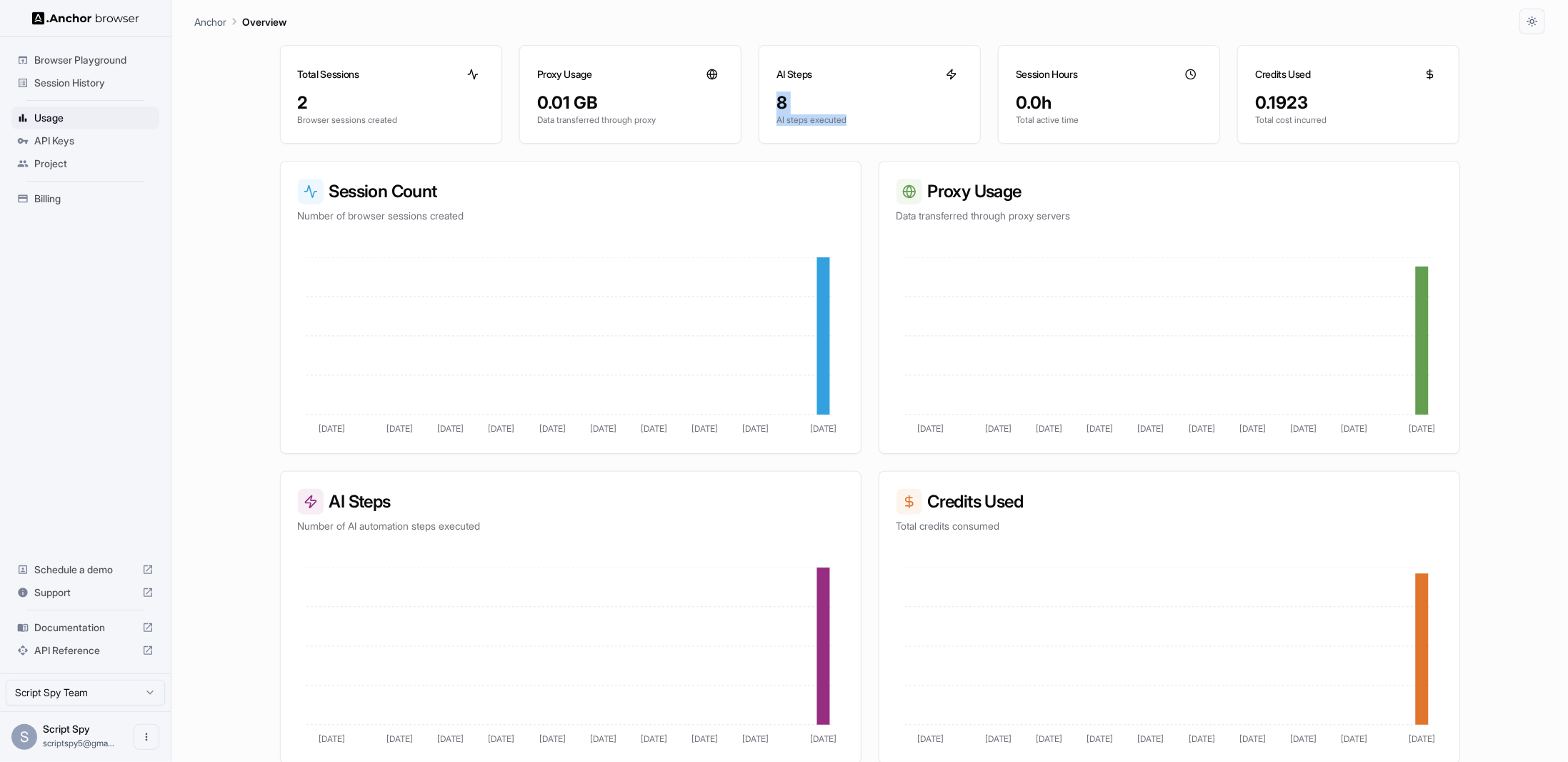
drag, startPoint x: 968, startPoint y: 101, endPoint x: 988, endPoint y: 149, distance: 52.0
click at [987, 136] on div "Total Sessions 2 Browser sessions created Proxy Usage 0.01 GB Data transferred …" at bounding box center [869, 95] width 1180 height 99
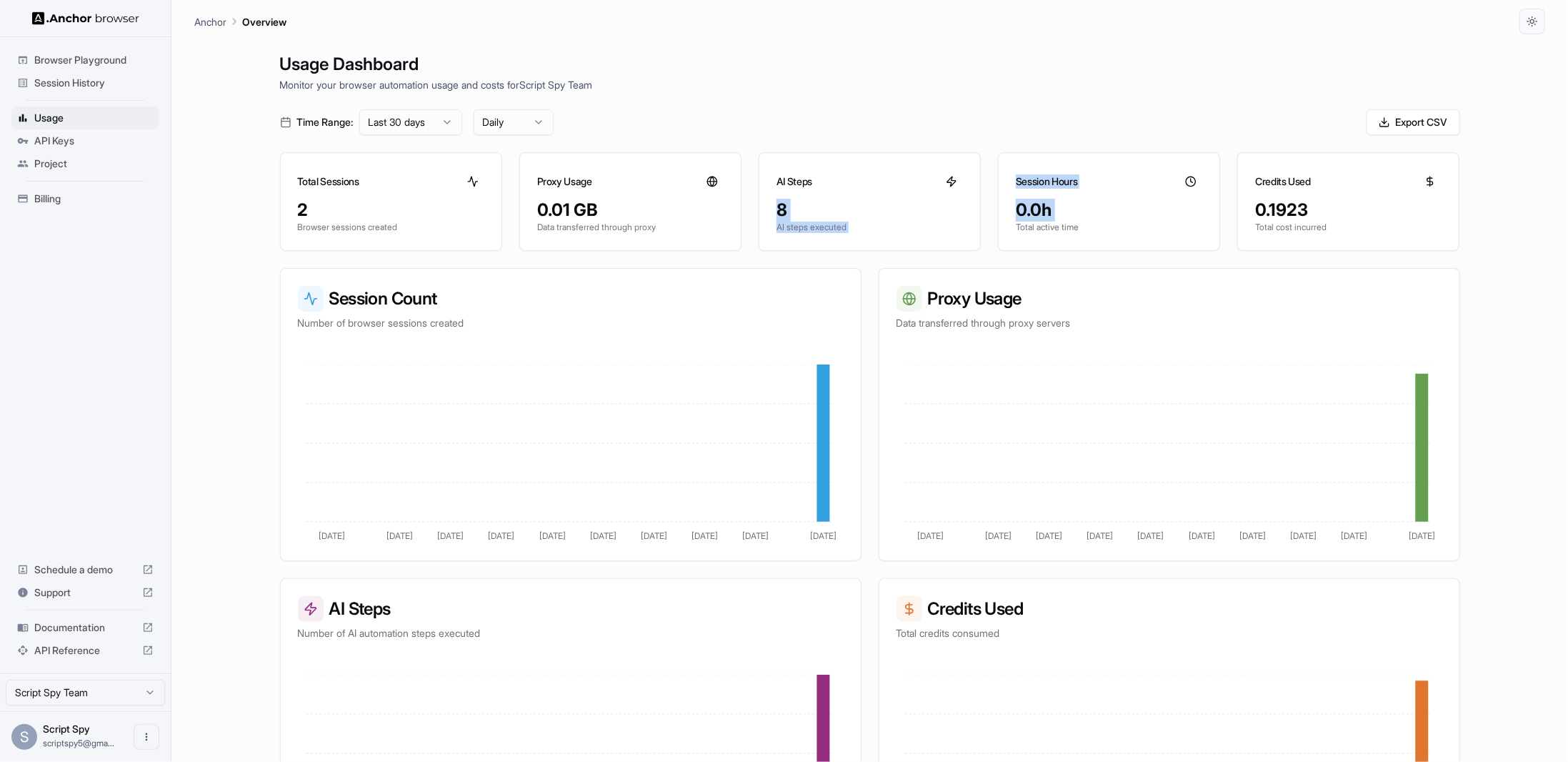
click at [96, 86] on span "Session History" at bounding box center [94, 83] width 119 height 14
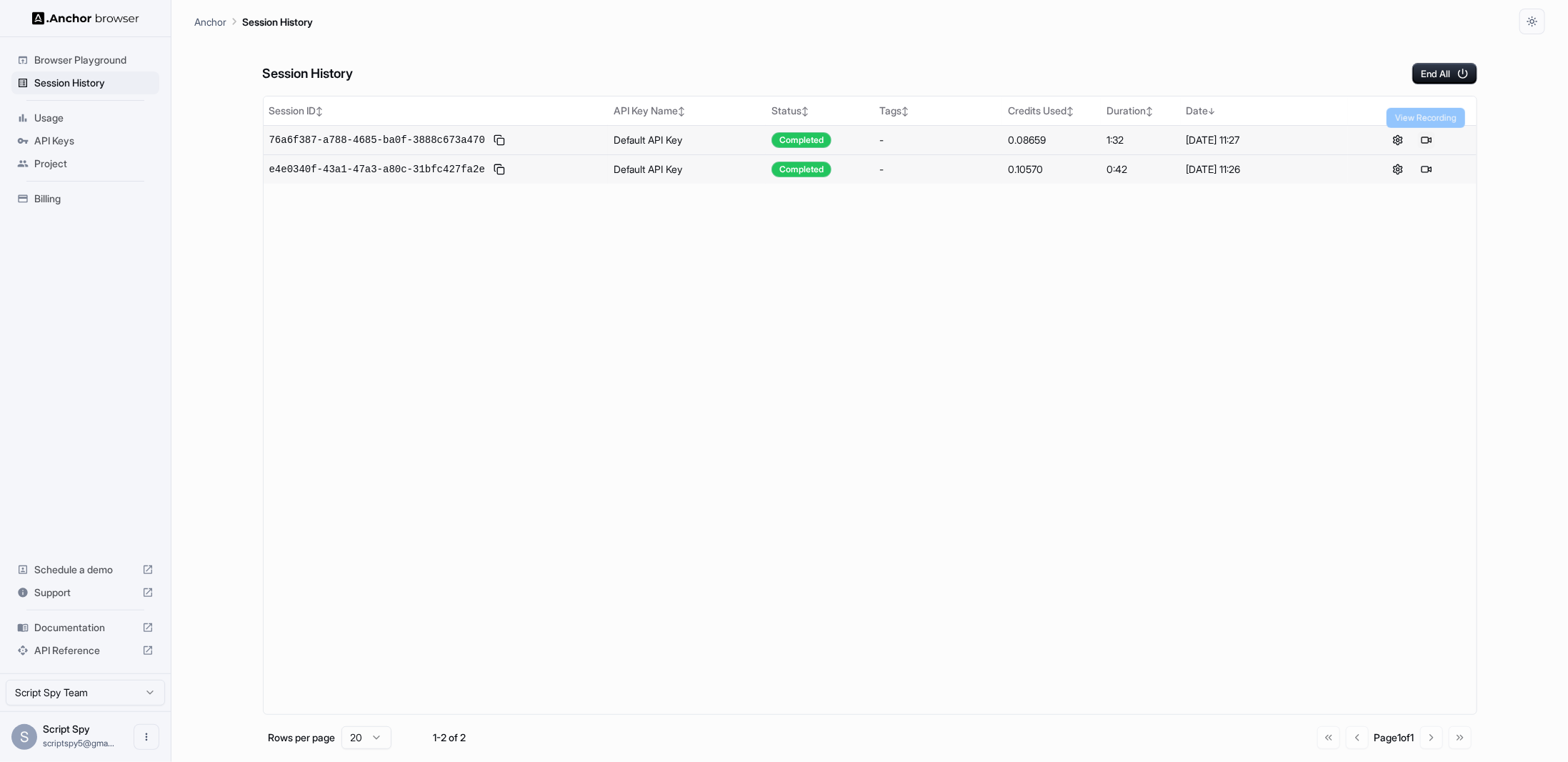
click at [1424, 141] on button at bounding box center [1426, 139] width 17 height 17
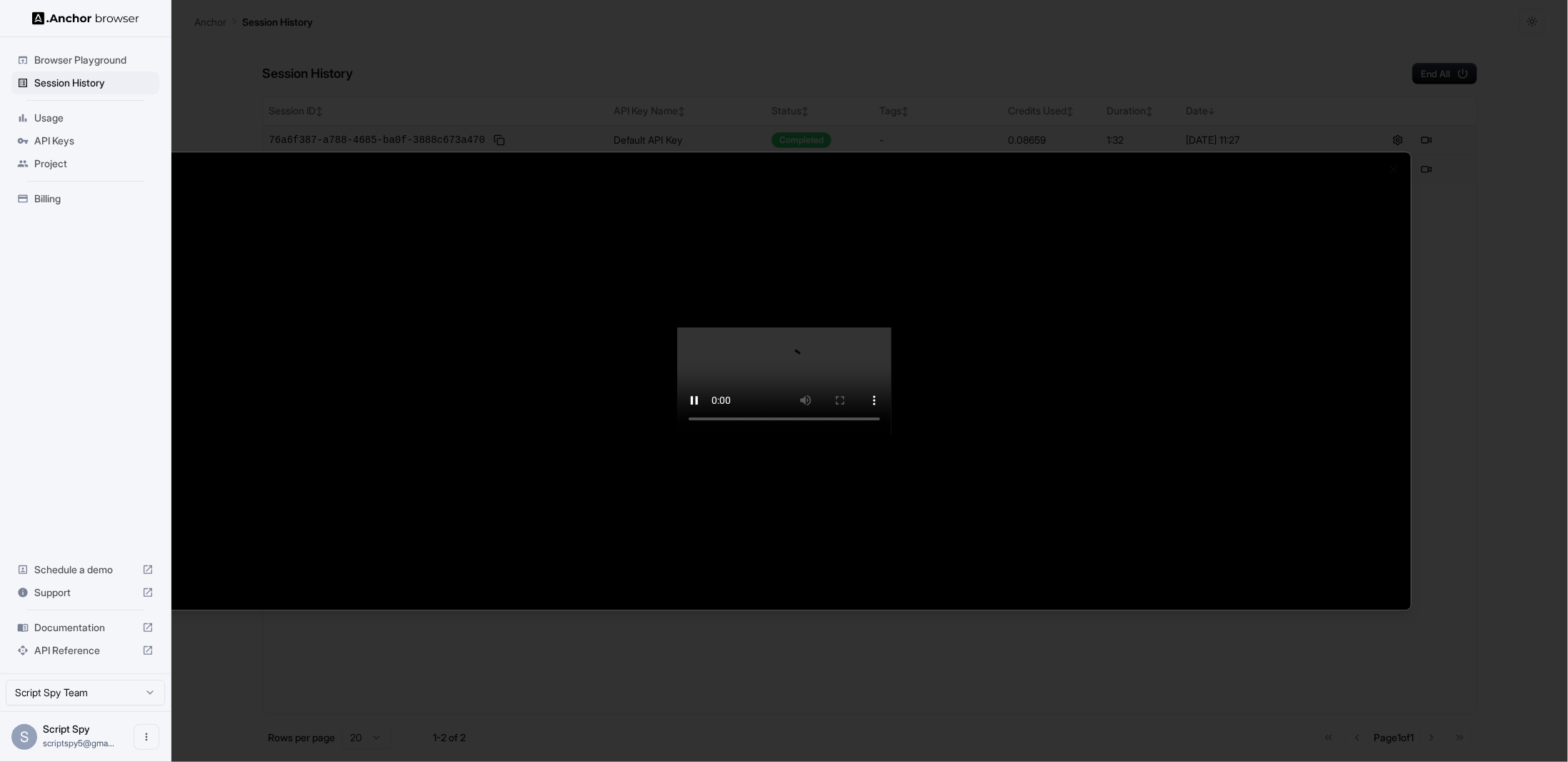
drag, startPoint x: 897, startPoint y: 361, endPoint x: 529, endPoint y: 349, distance: 368.2
click at [677, 349] on video at bounding box center [784, 381] width 214 height 107
click at [677, 435] on video at bounding box center [784, 381] width 214 height 107
click at [766, 687] on div at bounding box center [784, 381] width 1568 height 762
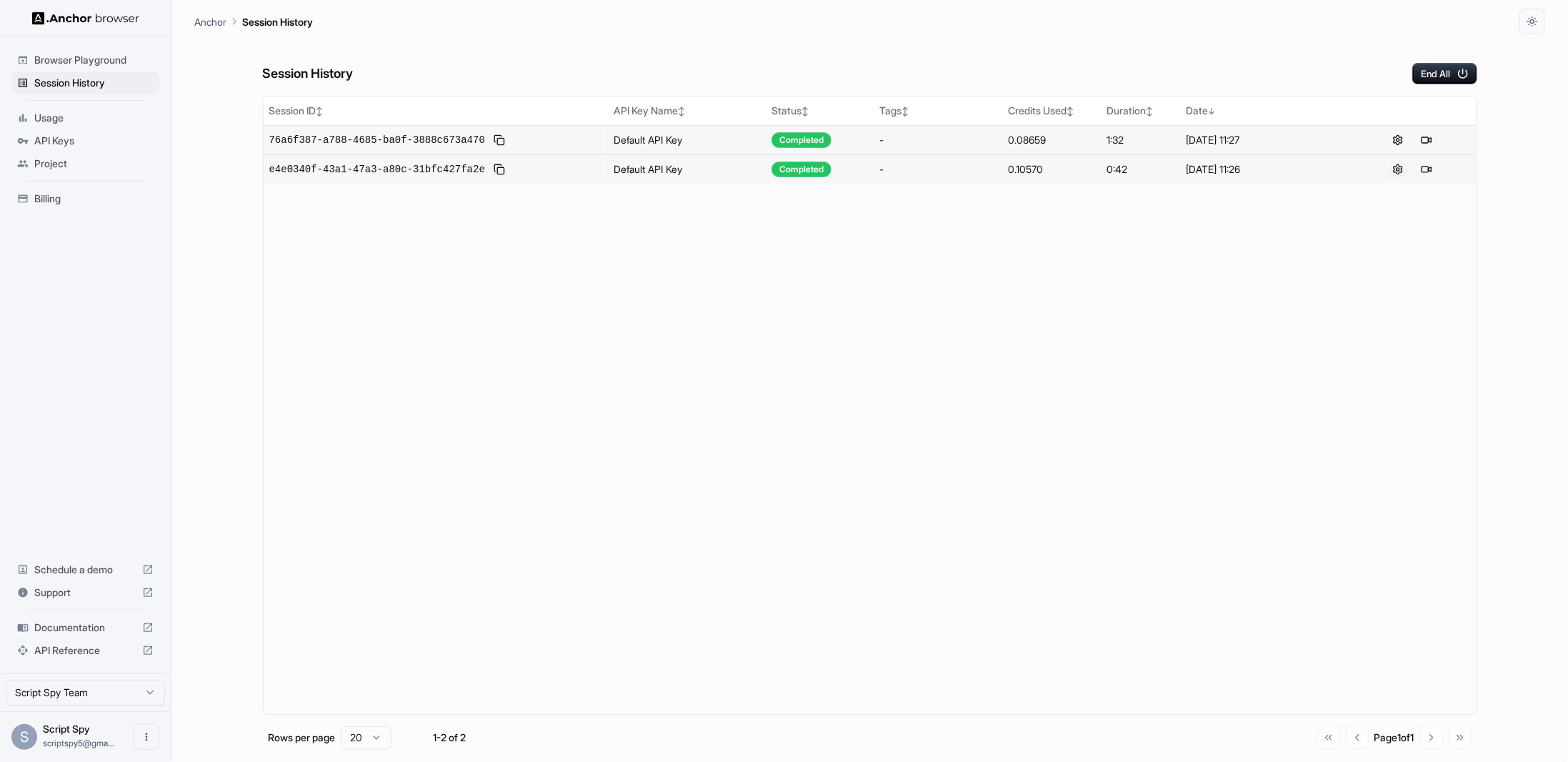
click at [1393, 166] on button at bounding box center [1398, 169] width 17 height 17
click at [1432, 171] on button at bounding box center [1426, 169] width 17 height 17
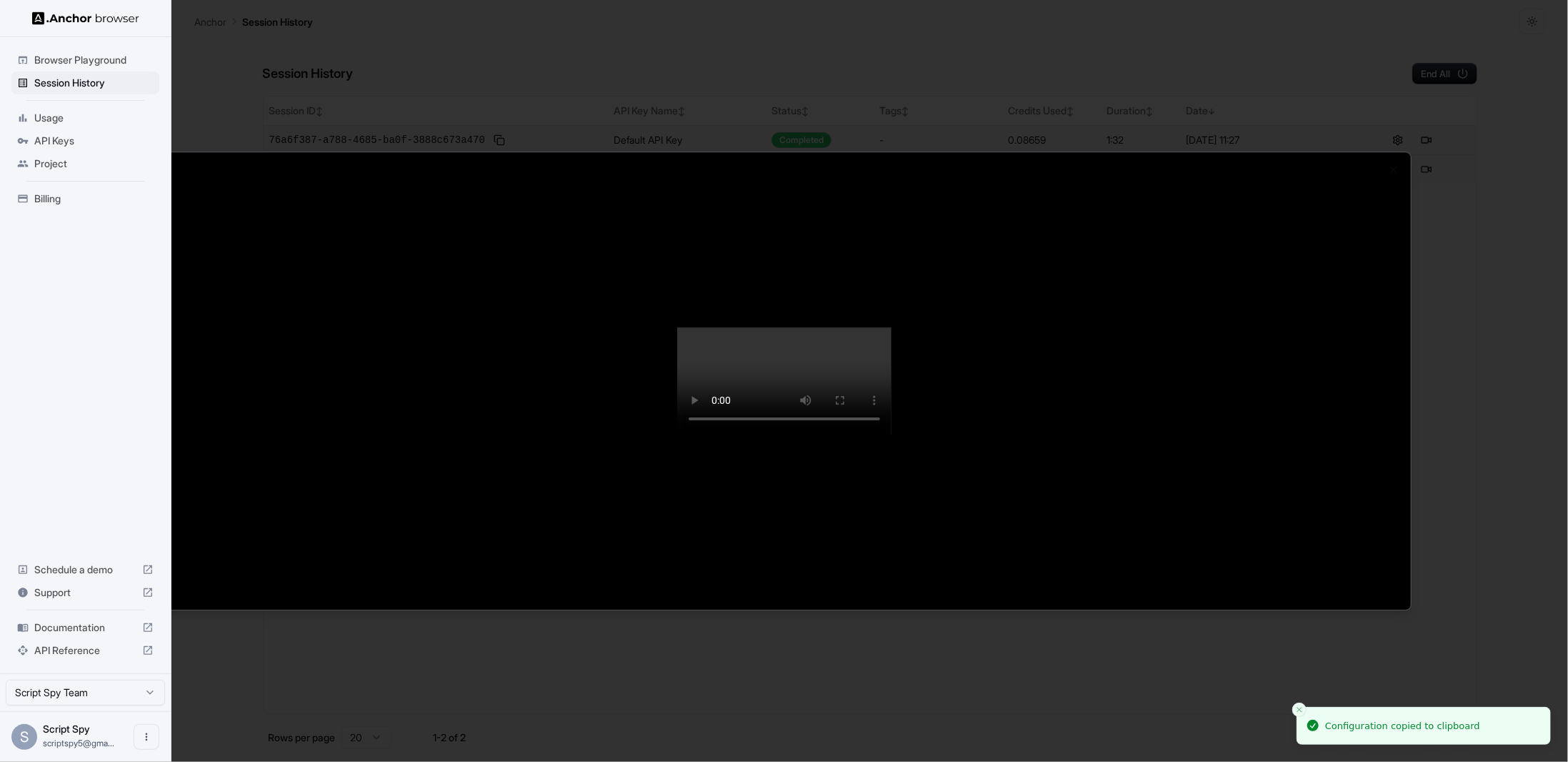
click at [1474, 338] on div at bounding box center [784, 381] width 1568 height 762
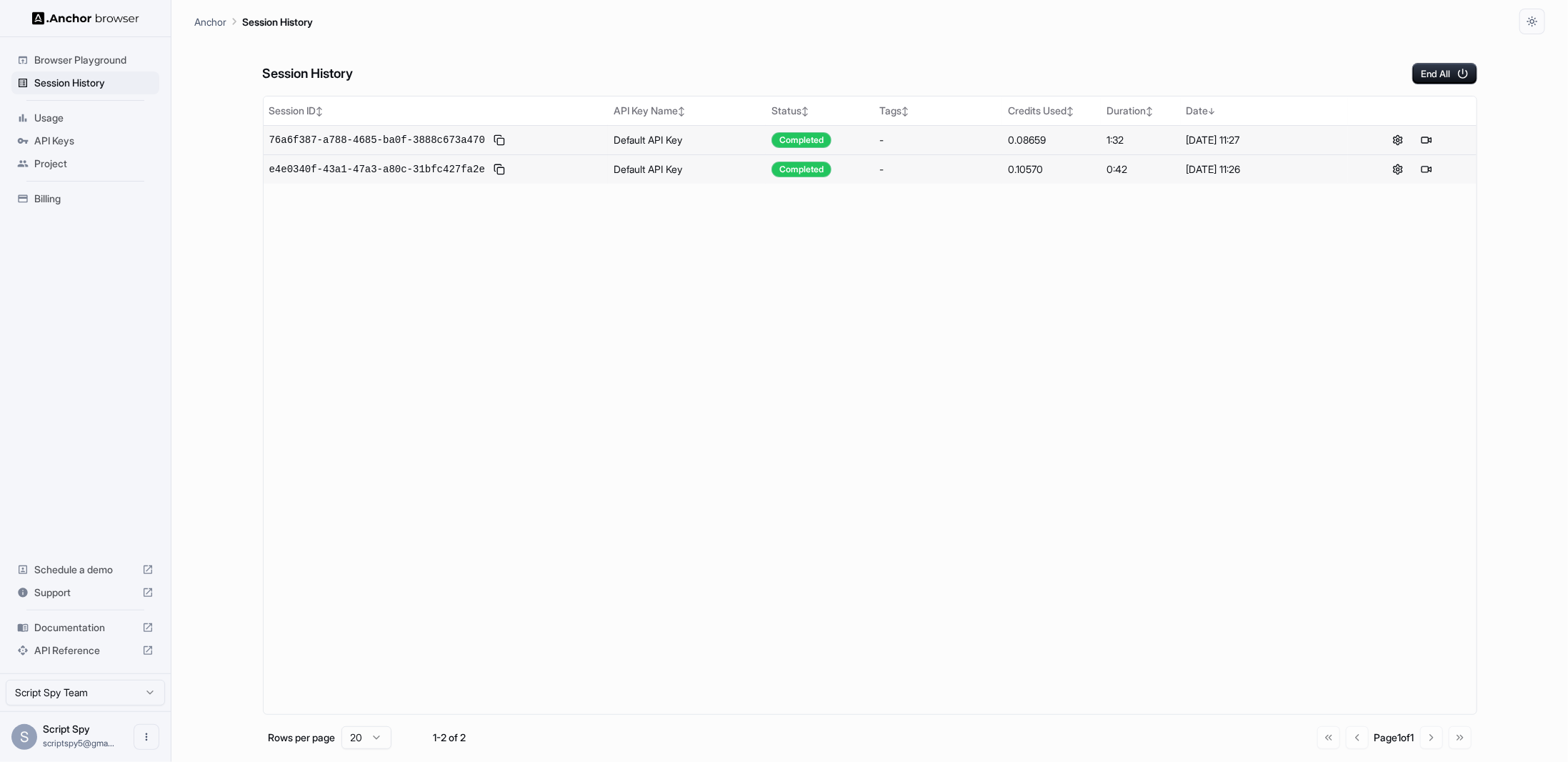
click at [94, 114] on span "Usage" at bounding box center [94, 117] width 119 height 14
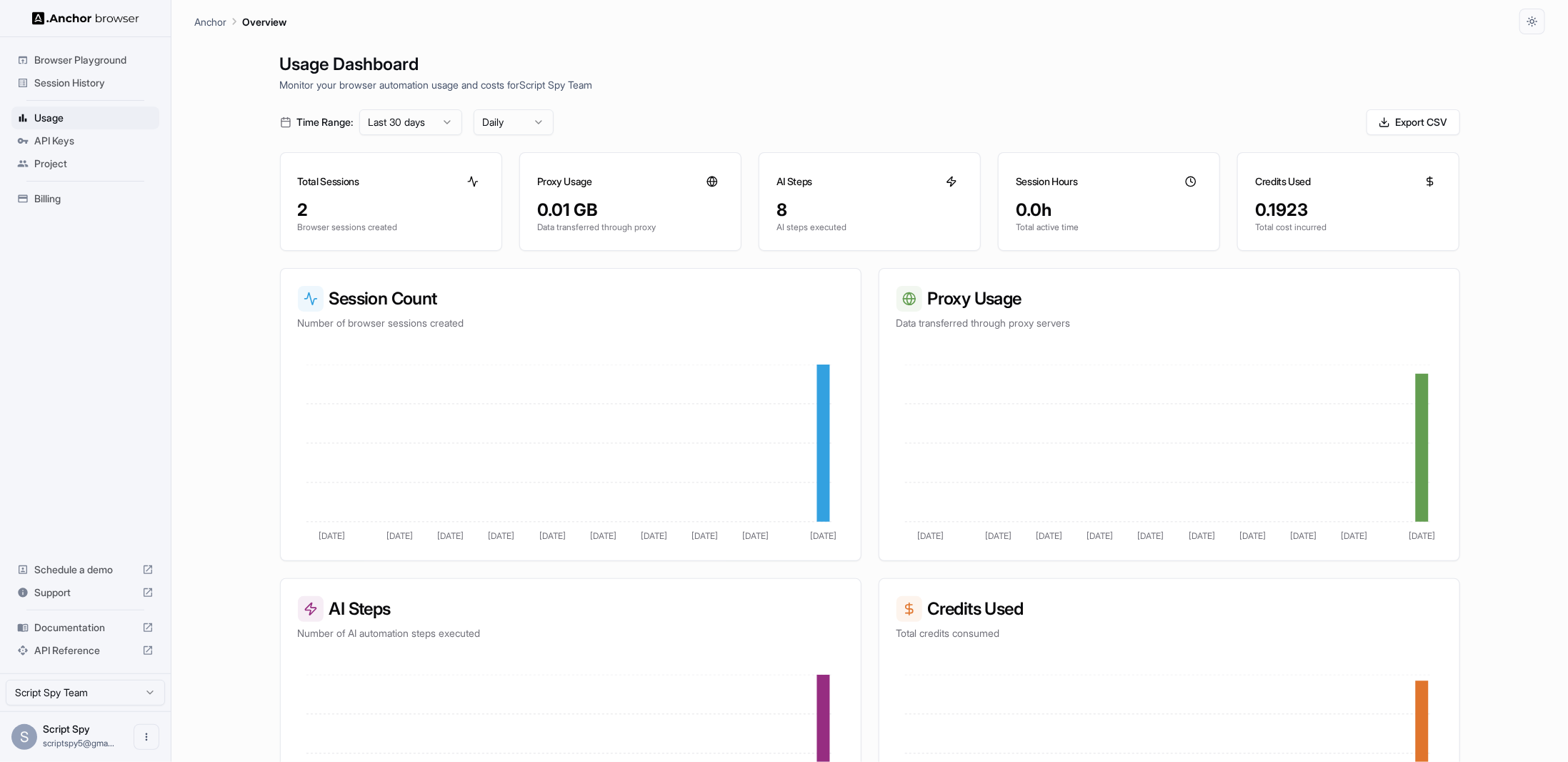
click at [102, 134] on span "API Keys" at bounding box center [94, 141] width 119 height 14
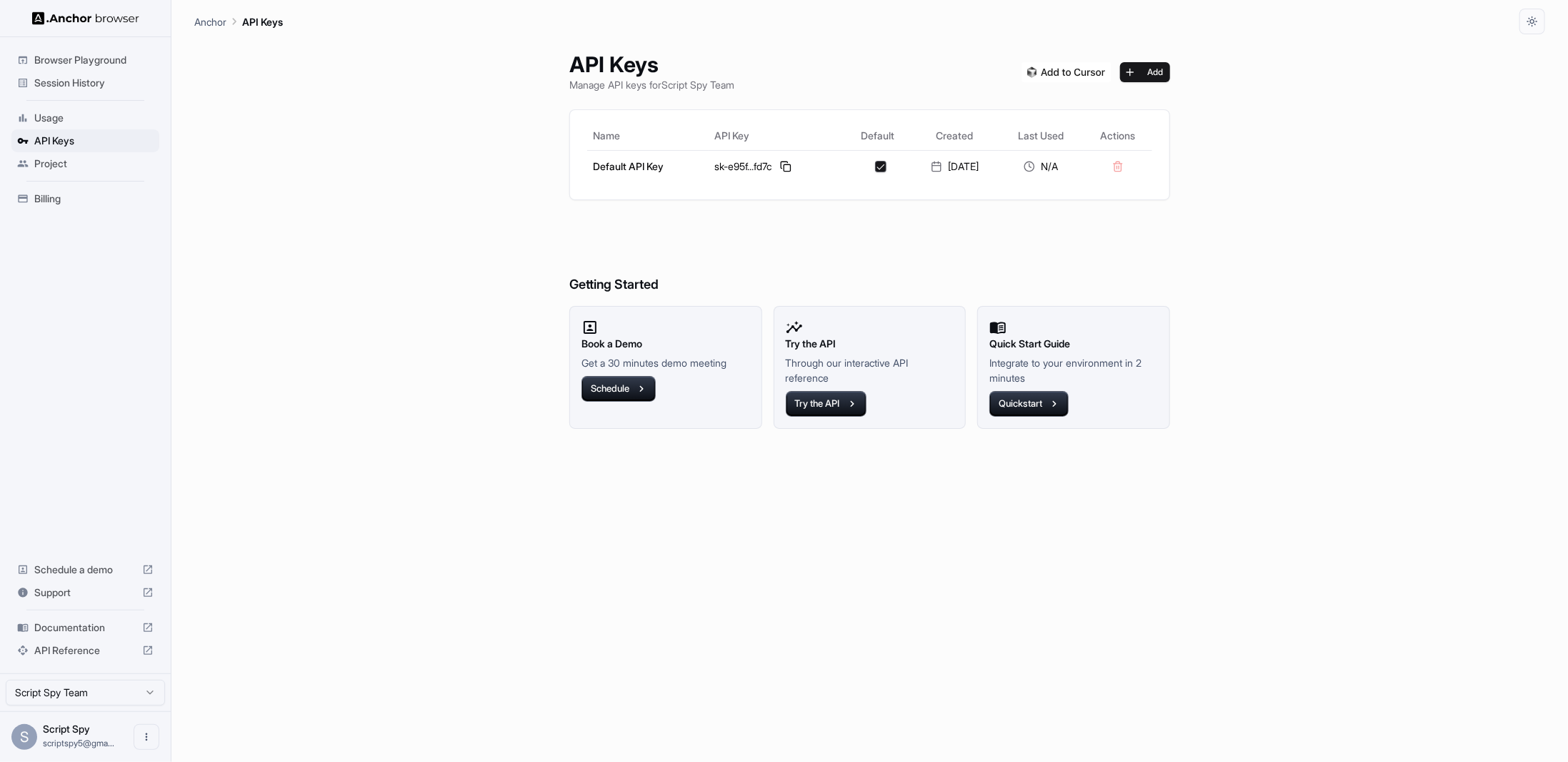
click at [100, 158] on span "Project" at bounding box center [94, 164] width 119 height 14
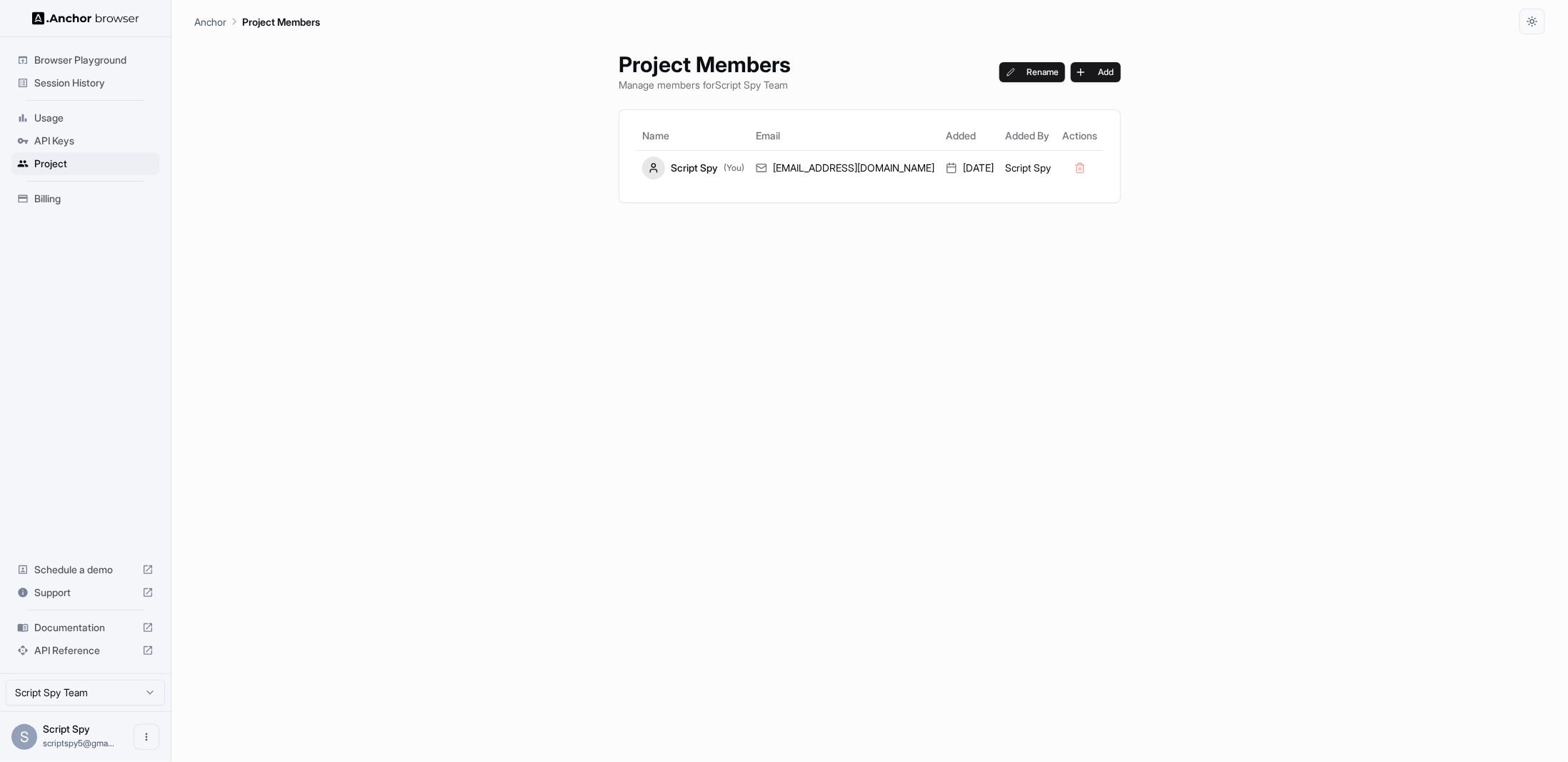
click at [78, 198] on span "Billing" at bounding box center [94, 198] width 119 height 14
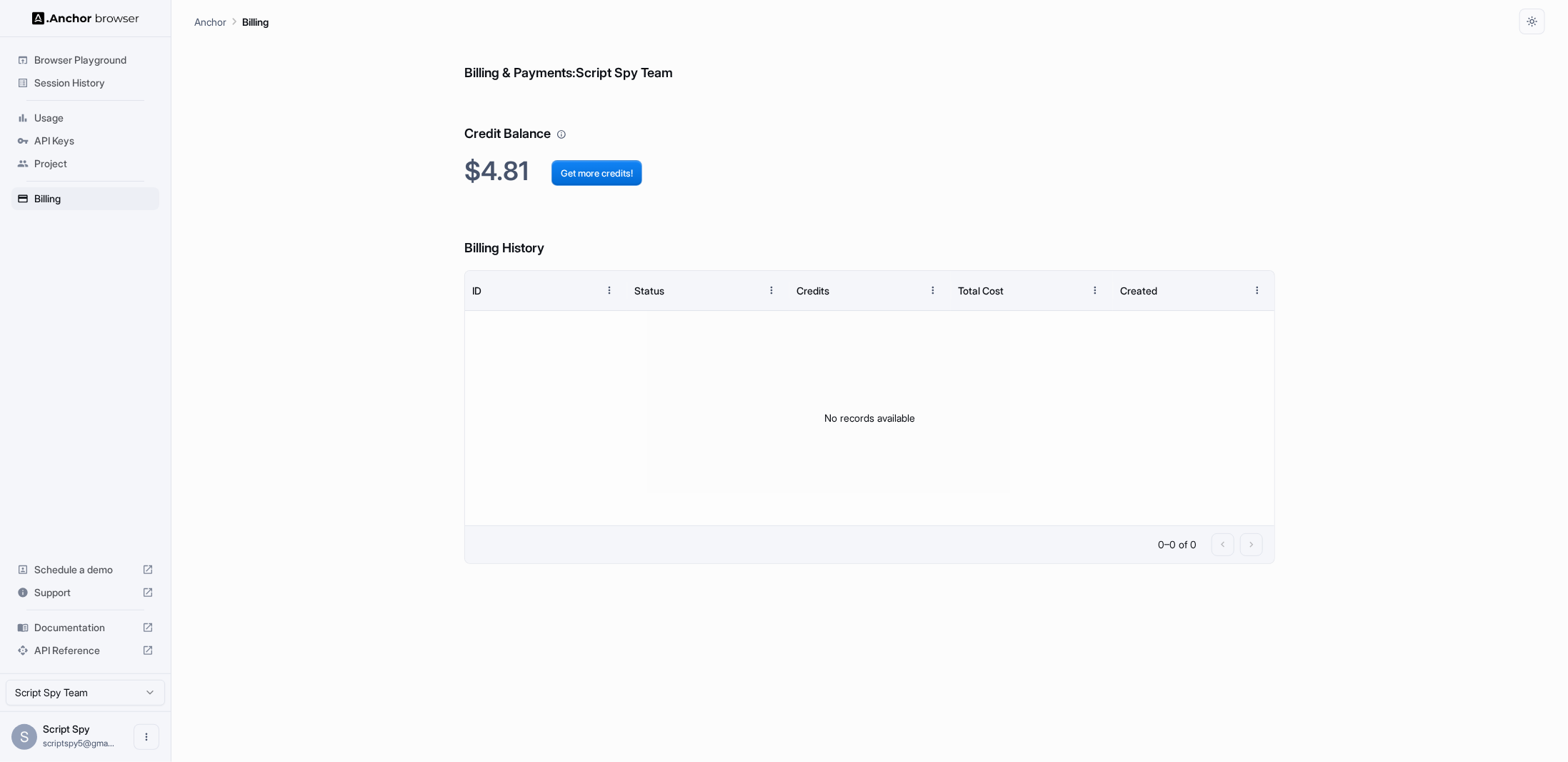
click at [610, 189] on div "Billing & Payments: Script Spy Team Credit Balance $4.81 Get more credits! Bill…" at bounding box center [869, 398] width 811 height 727
click at [619, 170] on button "Get more credits!" at bounding box center [597, 173] width 91 height 26
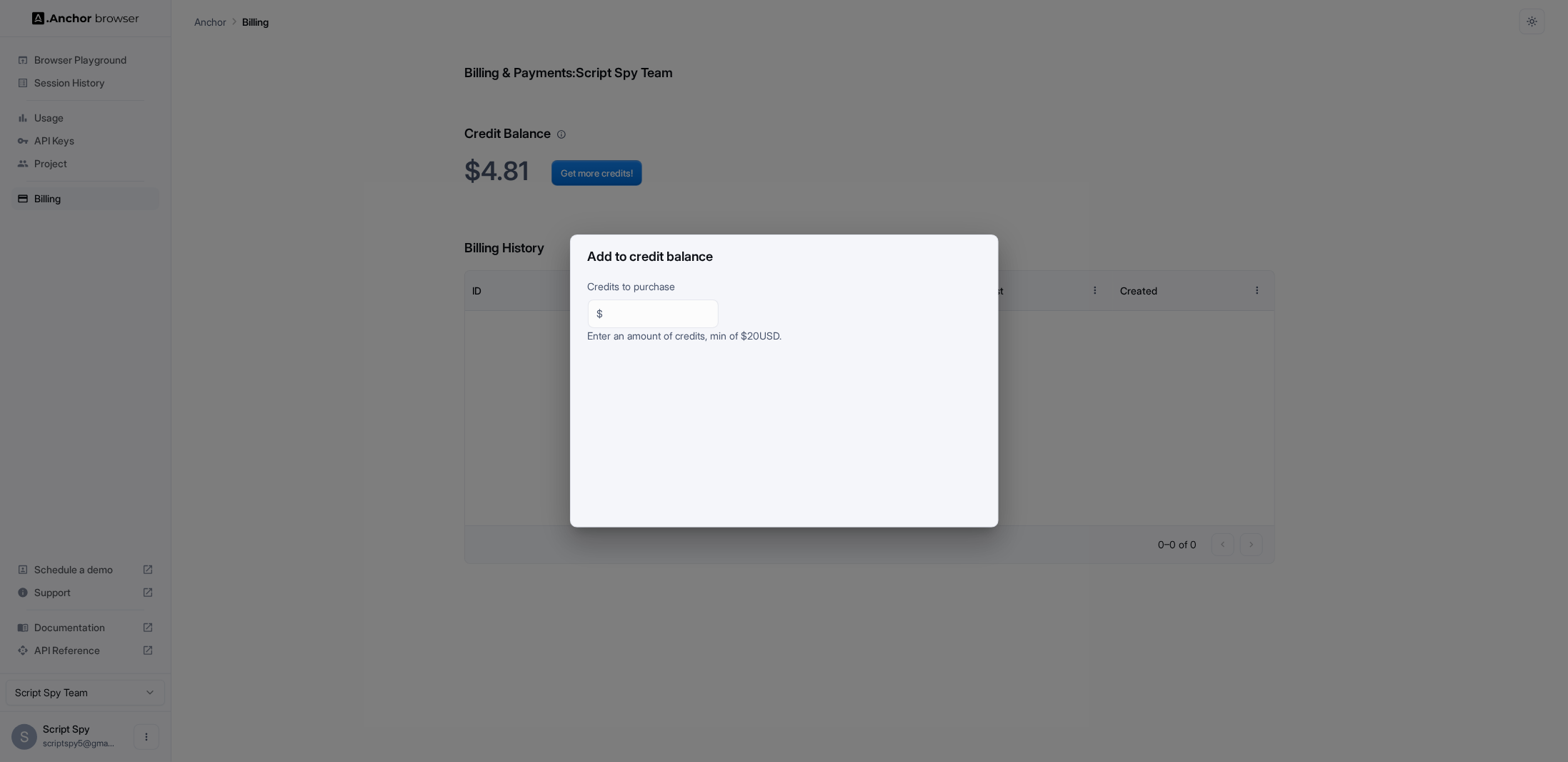
click at [1159, 223] on div "Add to credit balance Credits to purchase $ ** ​ Enter an amount of credits, mi…" at bounding box center [784, 381] width 1568 height 762
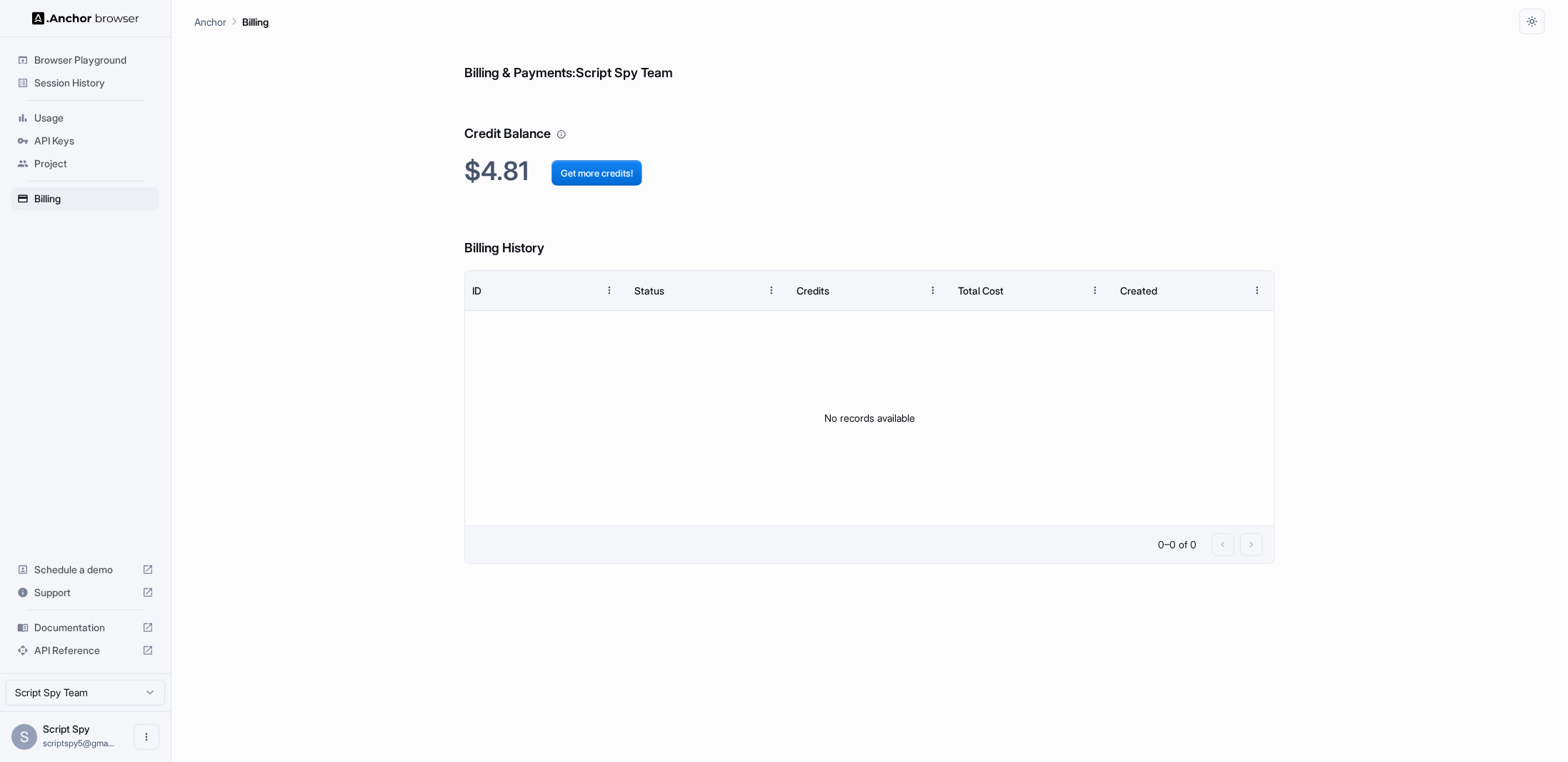
click at [129, 695] on html "Browser Playground Session History Usage API Keys Project Billing Schedule a de…" at bounding box center [784, 381] width 1568 height 762
click at [108, 13] on img at bounding box center [86, 19] width 107 height 14
